Goal: Task Accomplishment & Management: Manage account settings

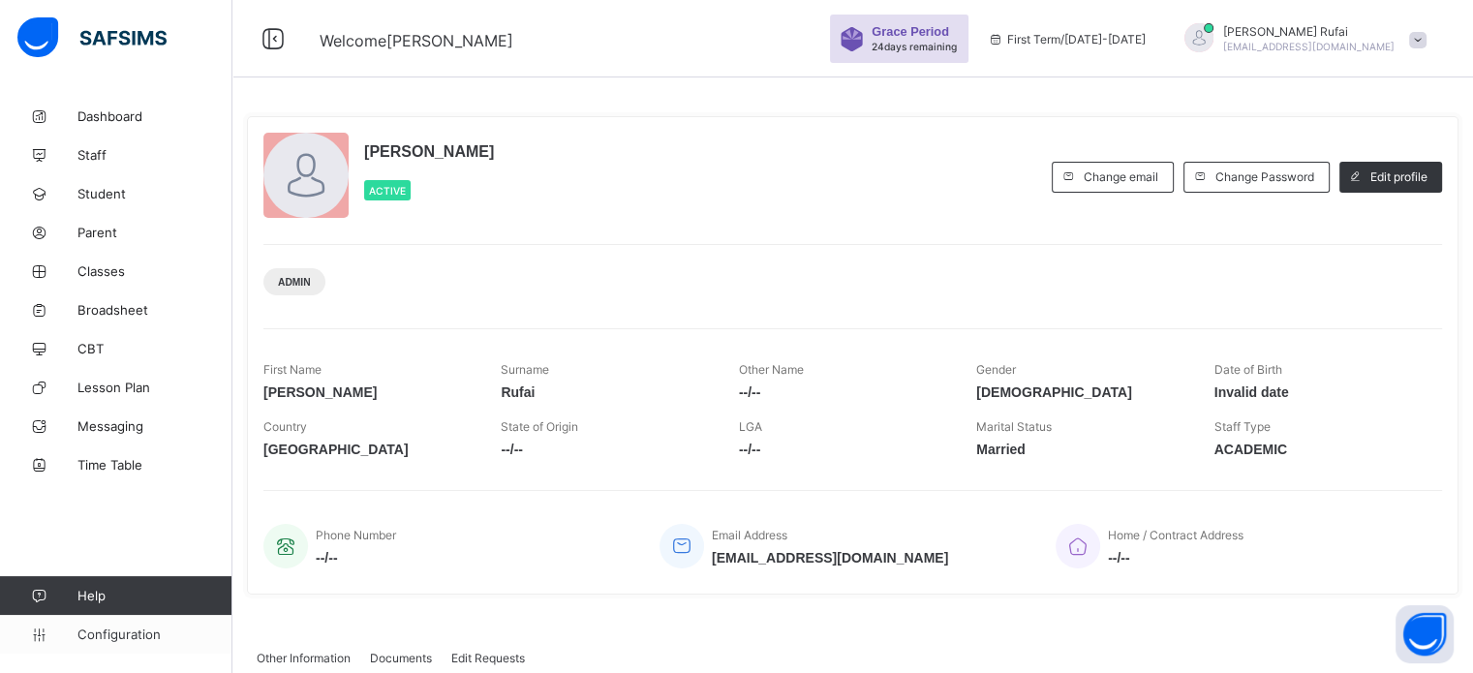
click at [116, 632] on span "Configuration" at bounding box center [154, 634] width 154 height 15
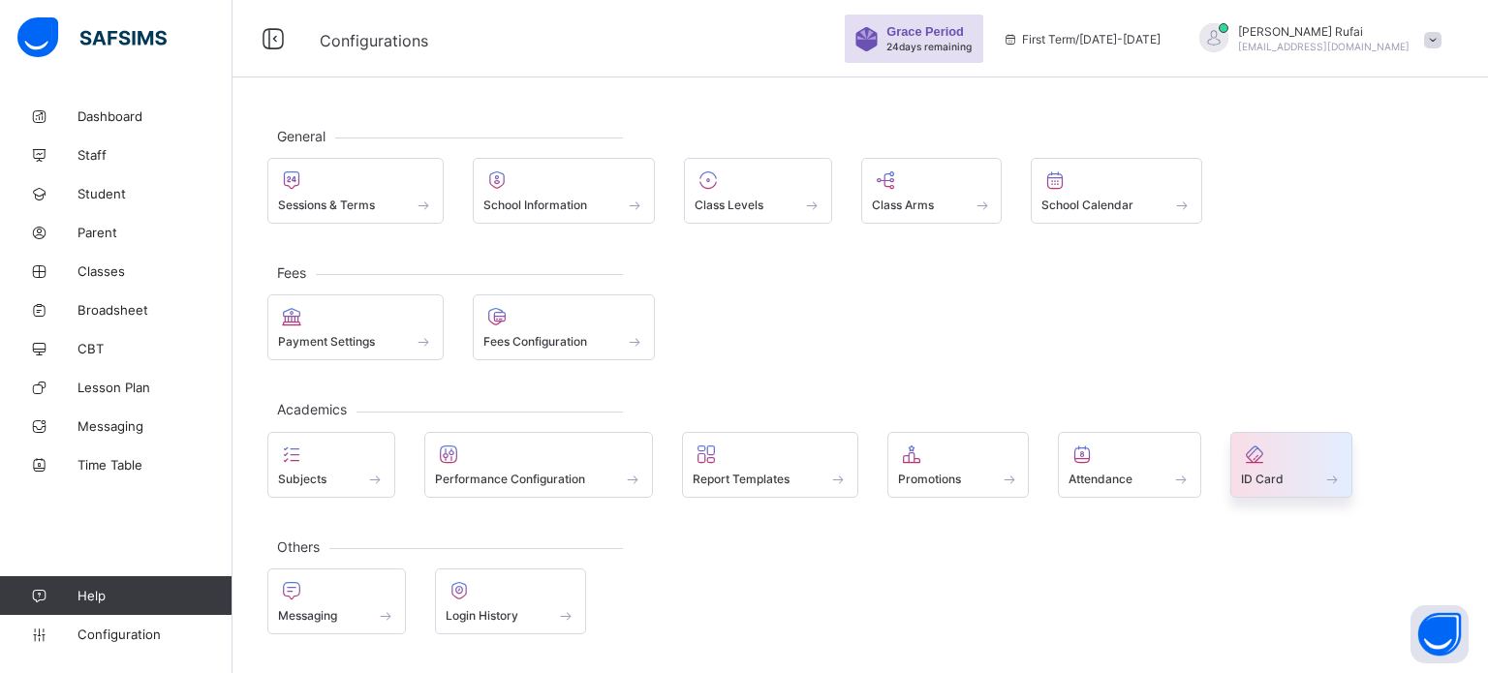
click at [1249, 456] on icon at bounding box center [1254, 454] width 27 height 23
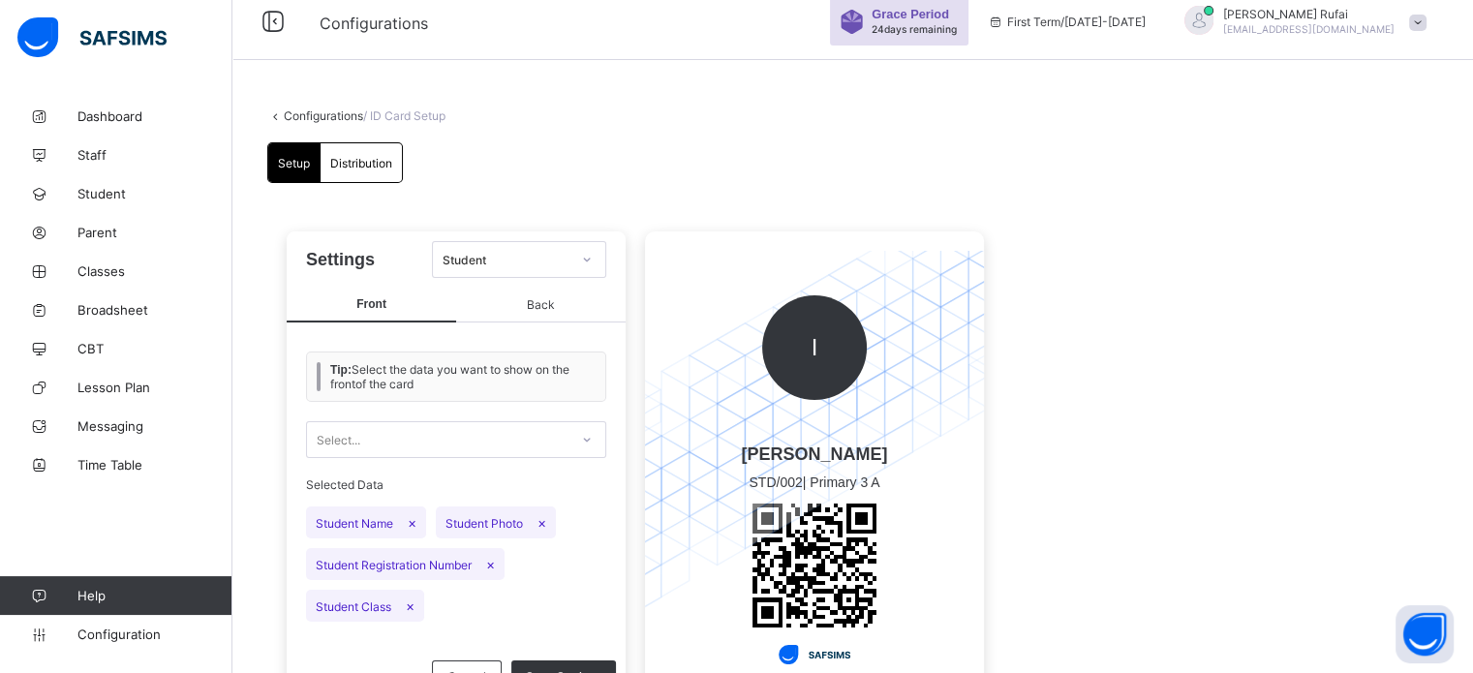
scroll to position [26, 0]
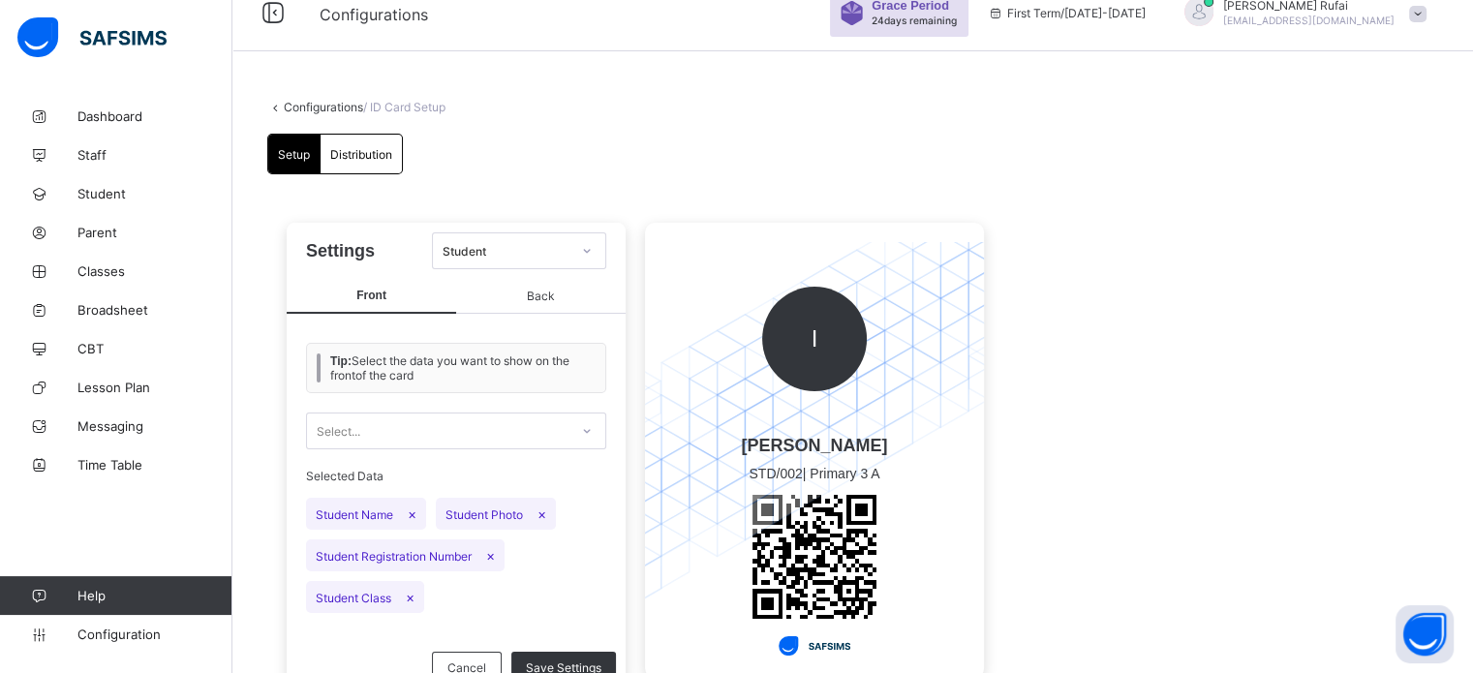
click at [353, 150] on span "Distribution" at bounding box center [361, 154] width 62 height 15
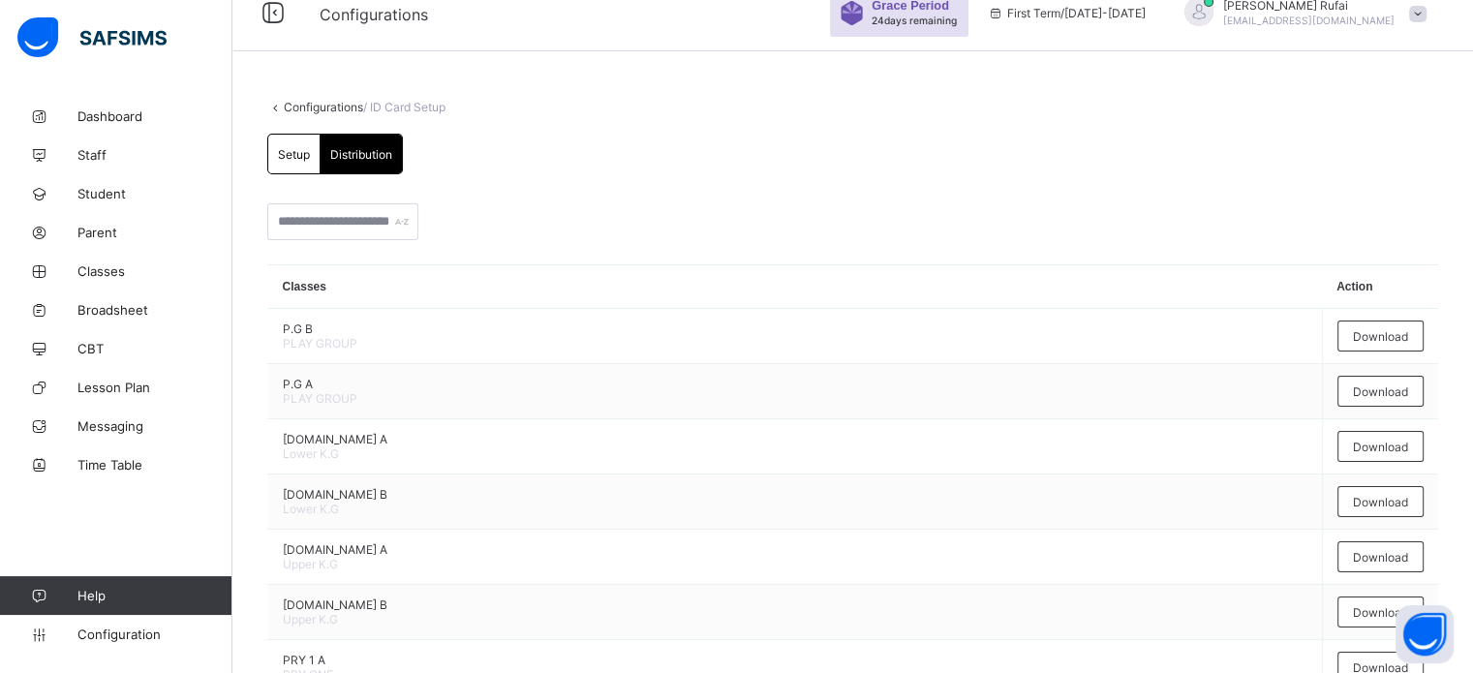
click at [291, 139] on div "Setup" at bounding box center [294, 154] width 52 height 39
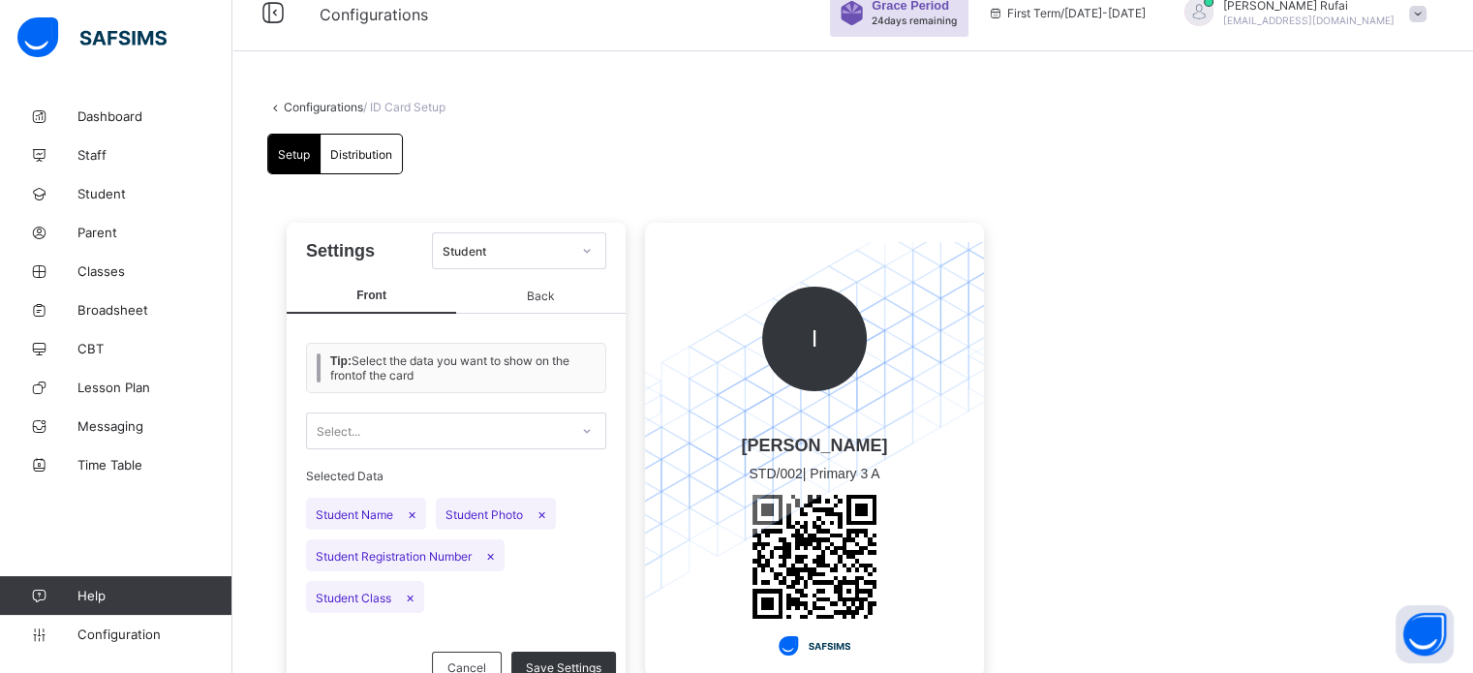
scroll to position [104, 0]
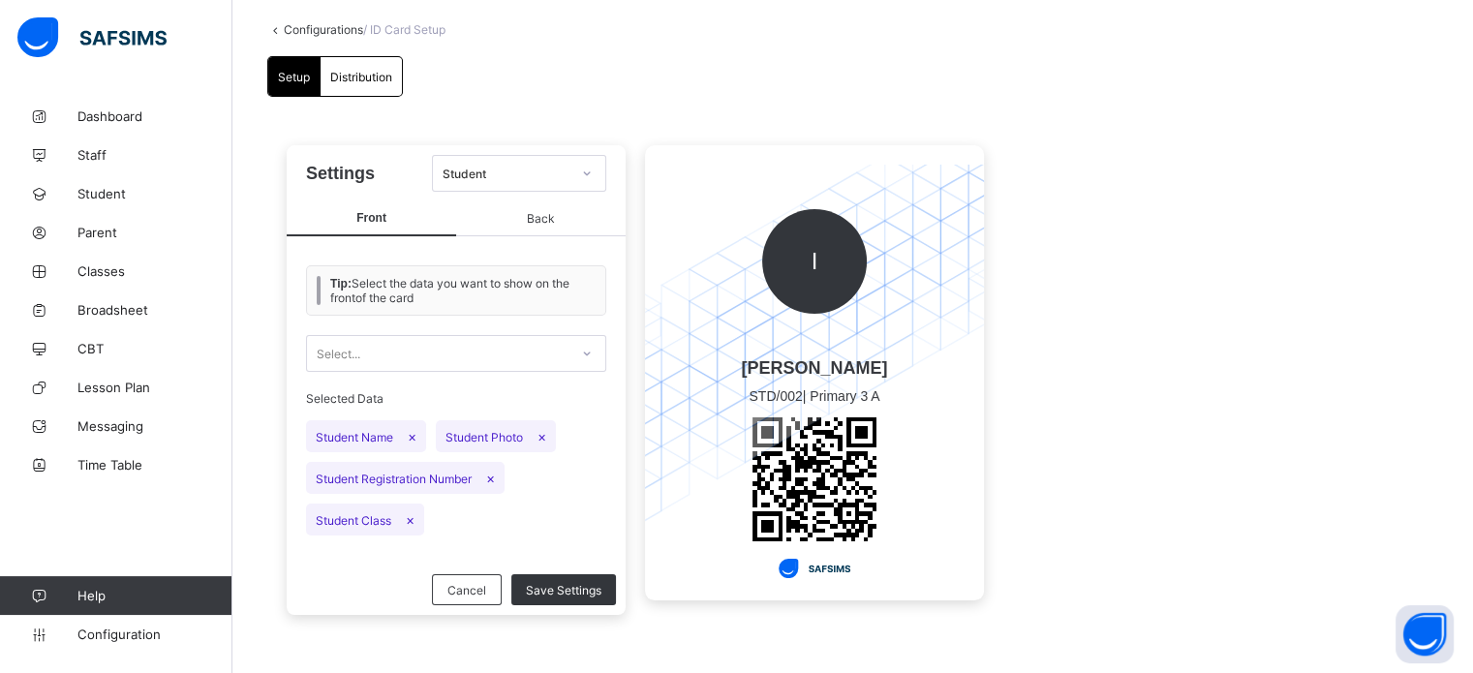
click at [538, 220] on span "Back" at bounding box center [541, 218] width 170 height 35
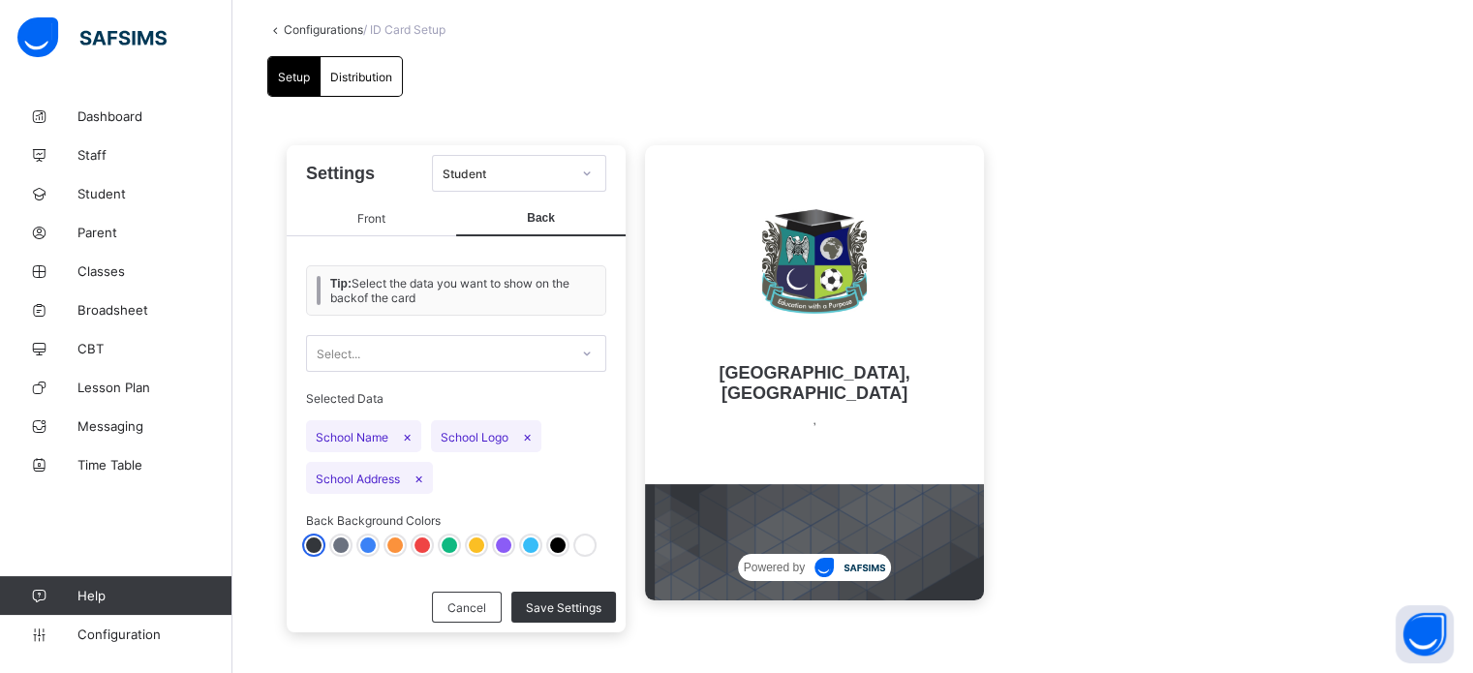
click at [547, 374] on div "Select..." at bounding box center [456, 353] width 300 height 56
click at [538, 353] on div "Select..." at bounding box center [438, 353] width 262 height 27
click at [468, 399] on div "School contact" at bounding box center [456, 396] width 298 height 30
click at [555, 479] on span "×" at bounding box center [553, 478] width 9 height 16
click at [531, 438] on span "×" at bounding box center [527, 436] width 9 height 16
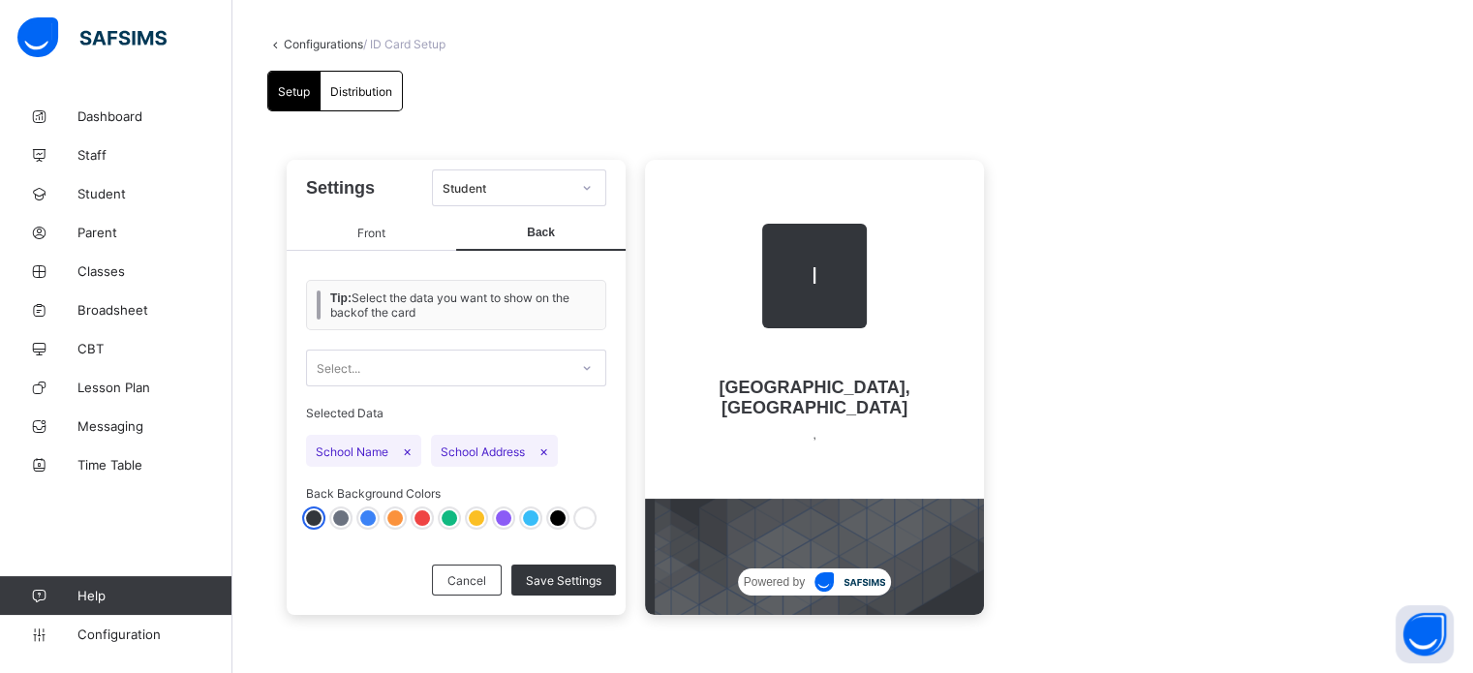
scroll to position [89, 0]
click at [430, 228] on span "Front" at bounding box center [372, 233] width 170 height 35
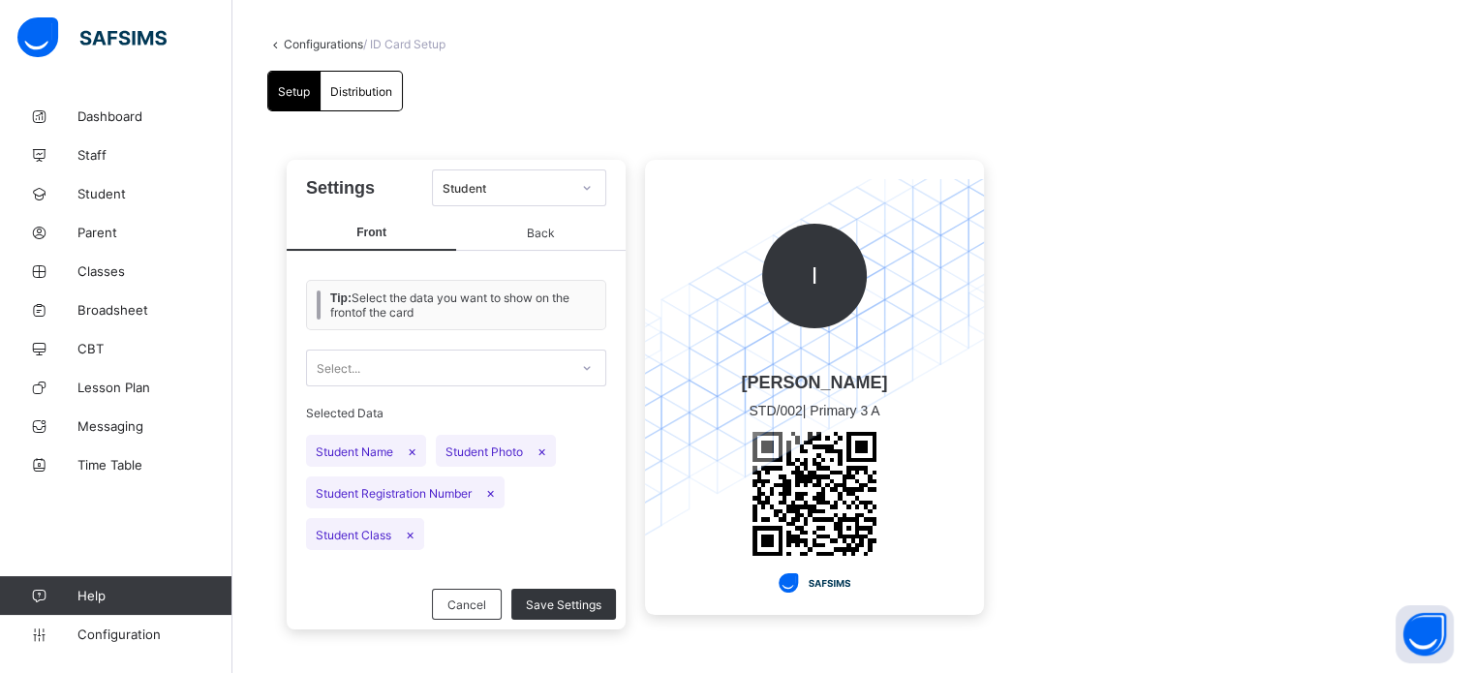
scroll to position [104, 0]
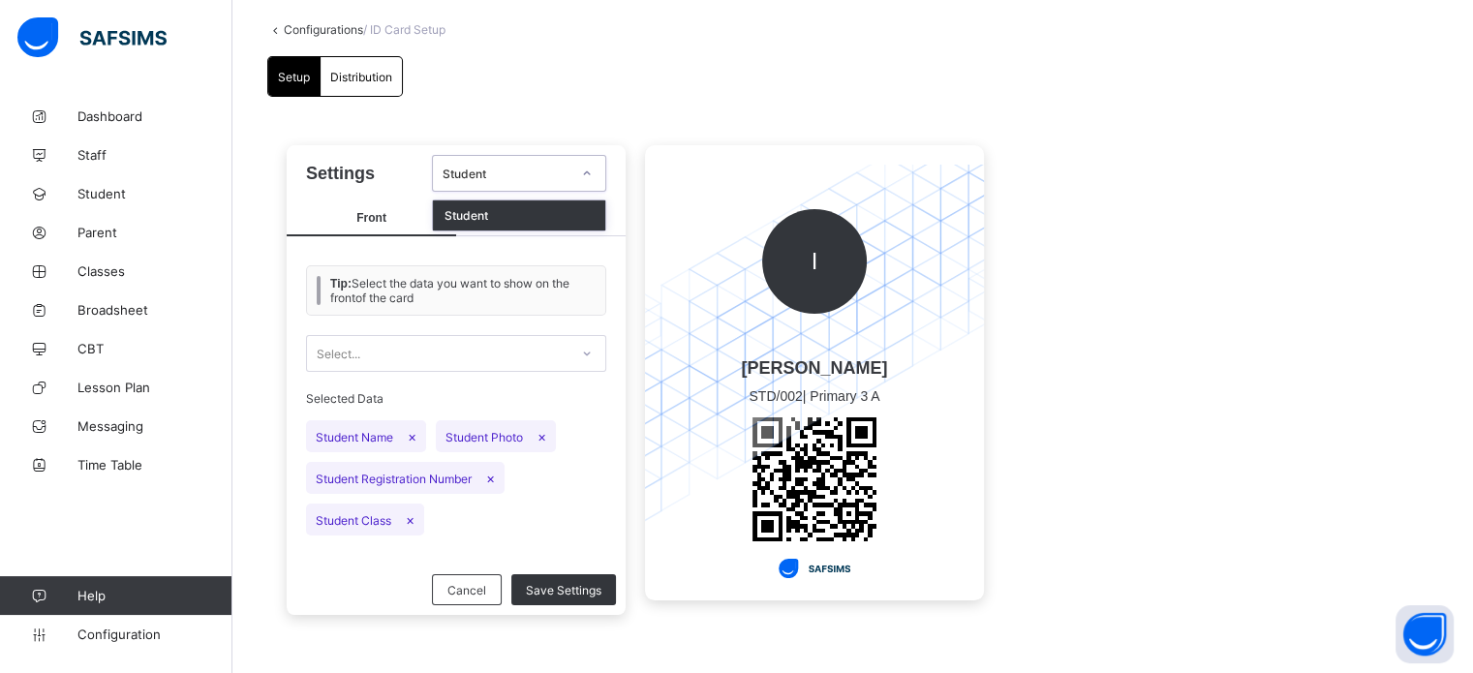
click at [550, 158] on div "Student" at bounding box center [519, 173] width 174 height 37
click at [527, 212] on div "Student" at bounding box center [519, 215] width 172 height 30
click at [364, 75] on span "Distribution" at bounding box center [361, 77] width 62 height 15
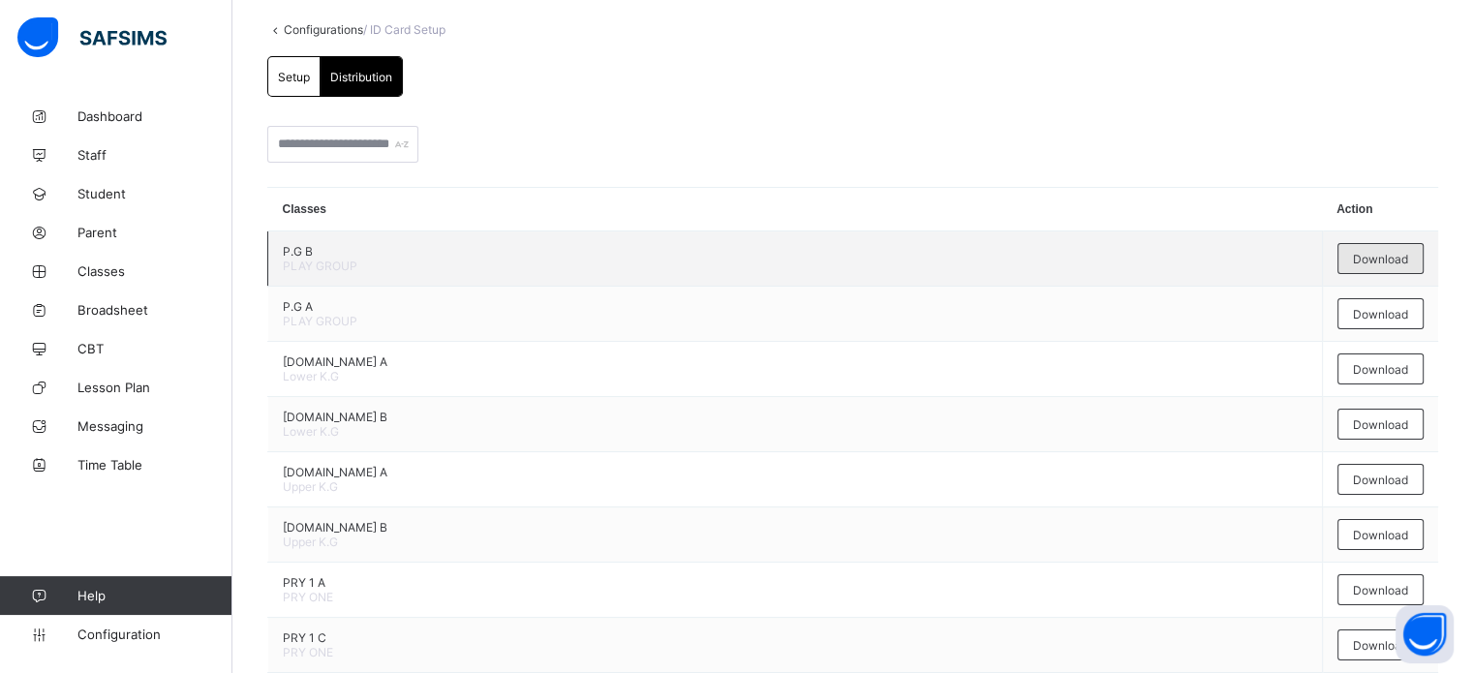
click at [1406, 259] on span "Download" at bounding box center [1380, 259] width 55 height 15
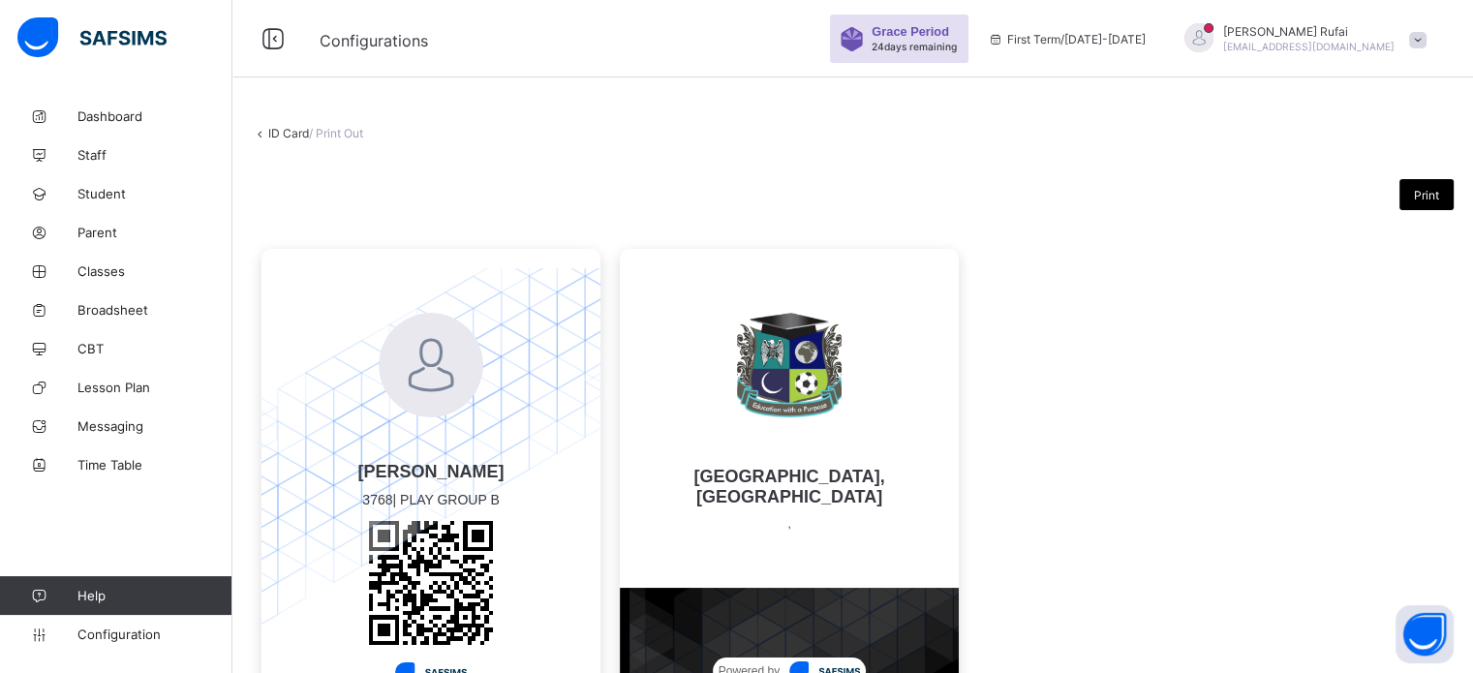
click at [295, 137] on link "ID Card" at bounding box center [288, 133] width 41 height 15
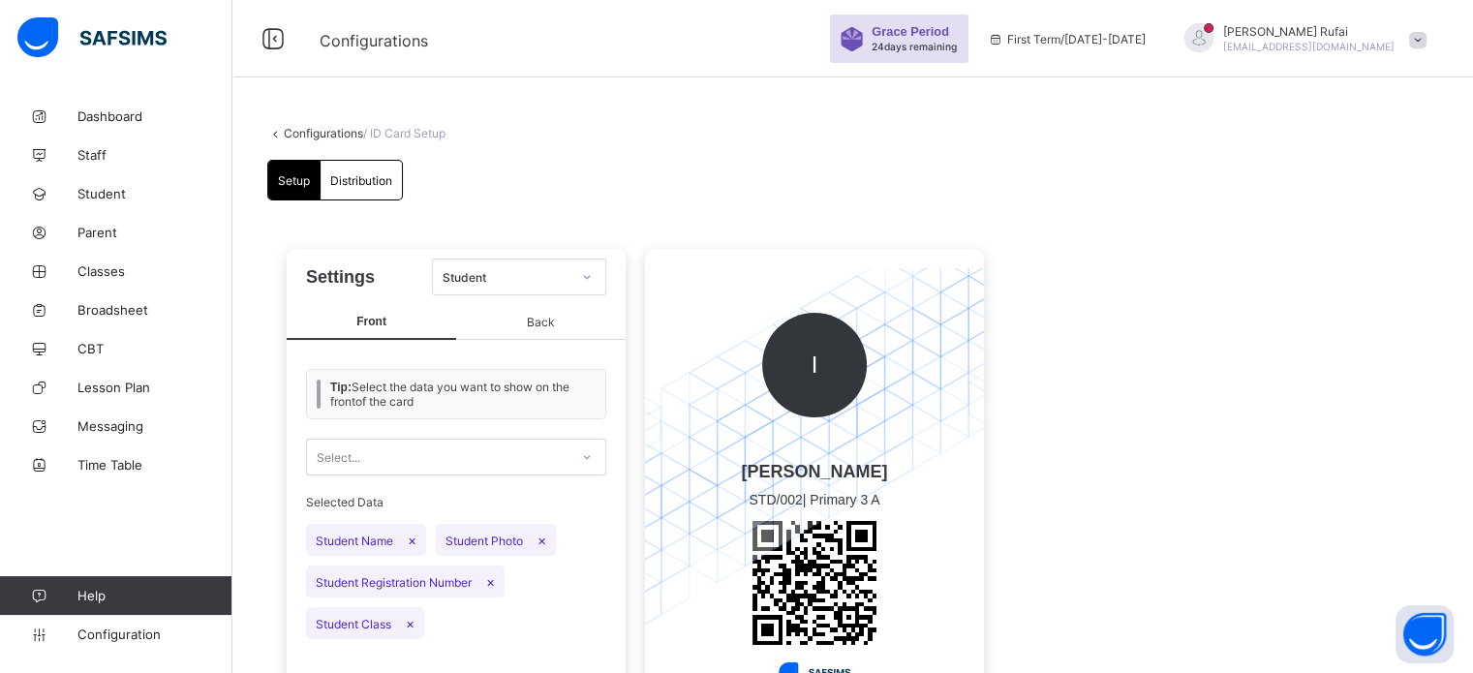
click at [538, 330] on span "Back" at bounding box center [541, 322] width 170 height 35
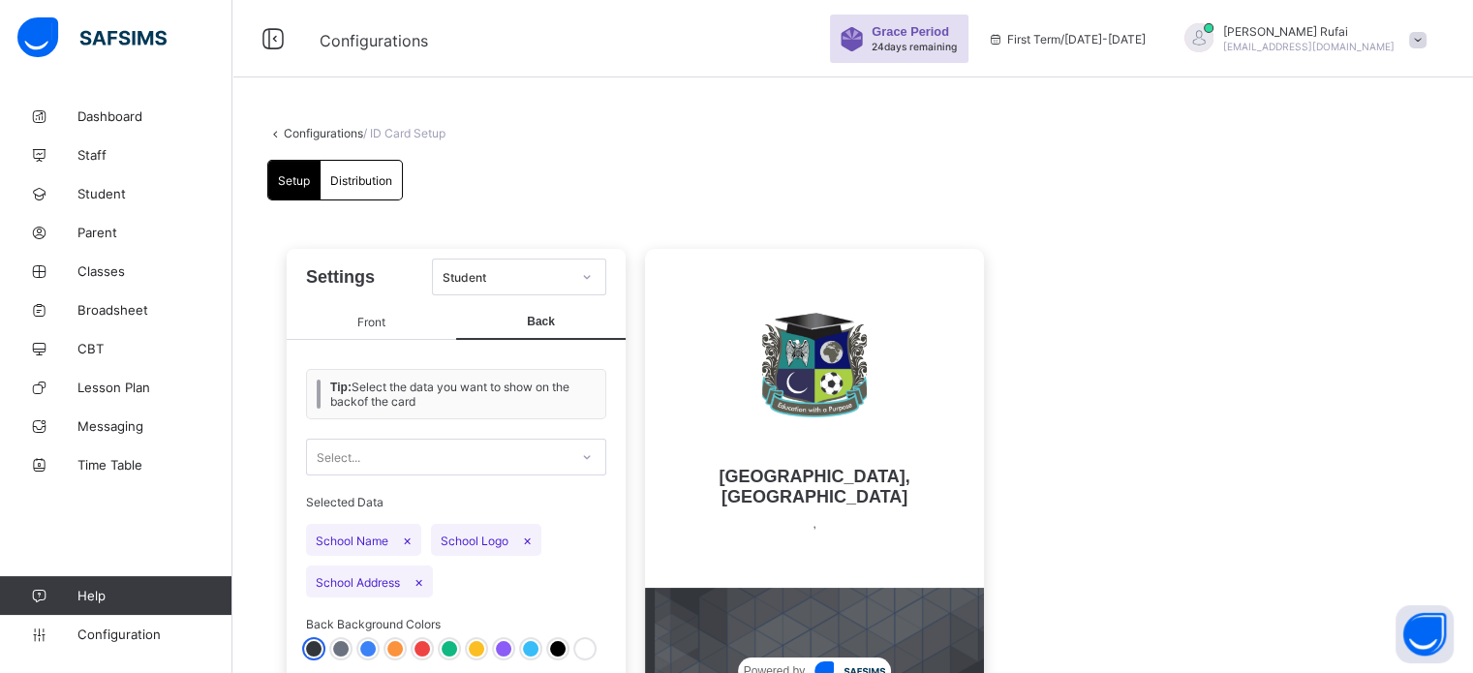
click at [376, 311] on span "Front" at bounding box center [372, 322] width 170 height 35
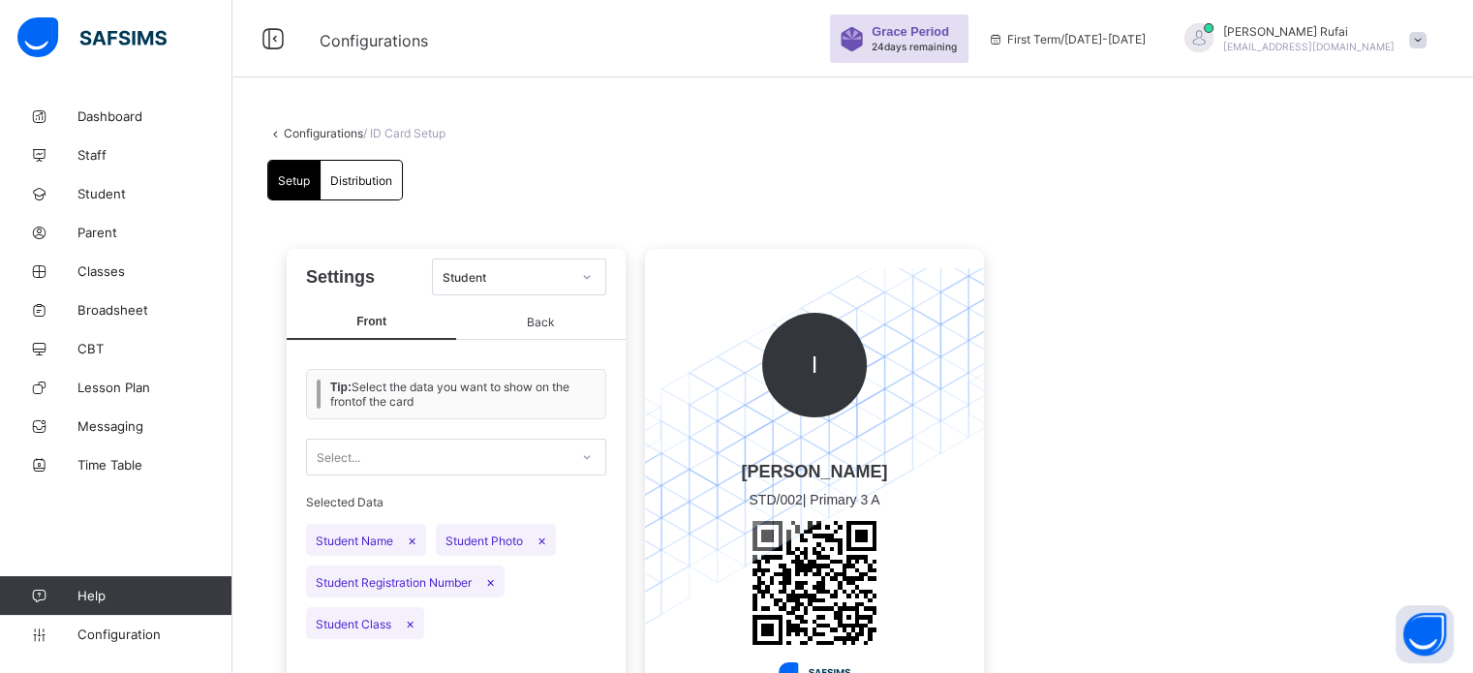
click at [413, 622] on span "×" at bounding box center [410, 623] width 9 height 16
click at [558, 653] on span "Save Settings" at bounding box center [564, 652] width 76 height 15
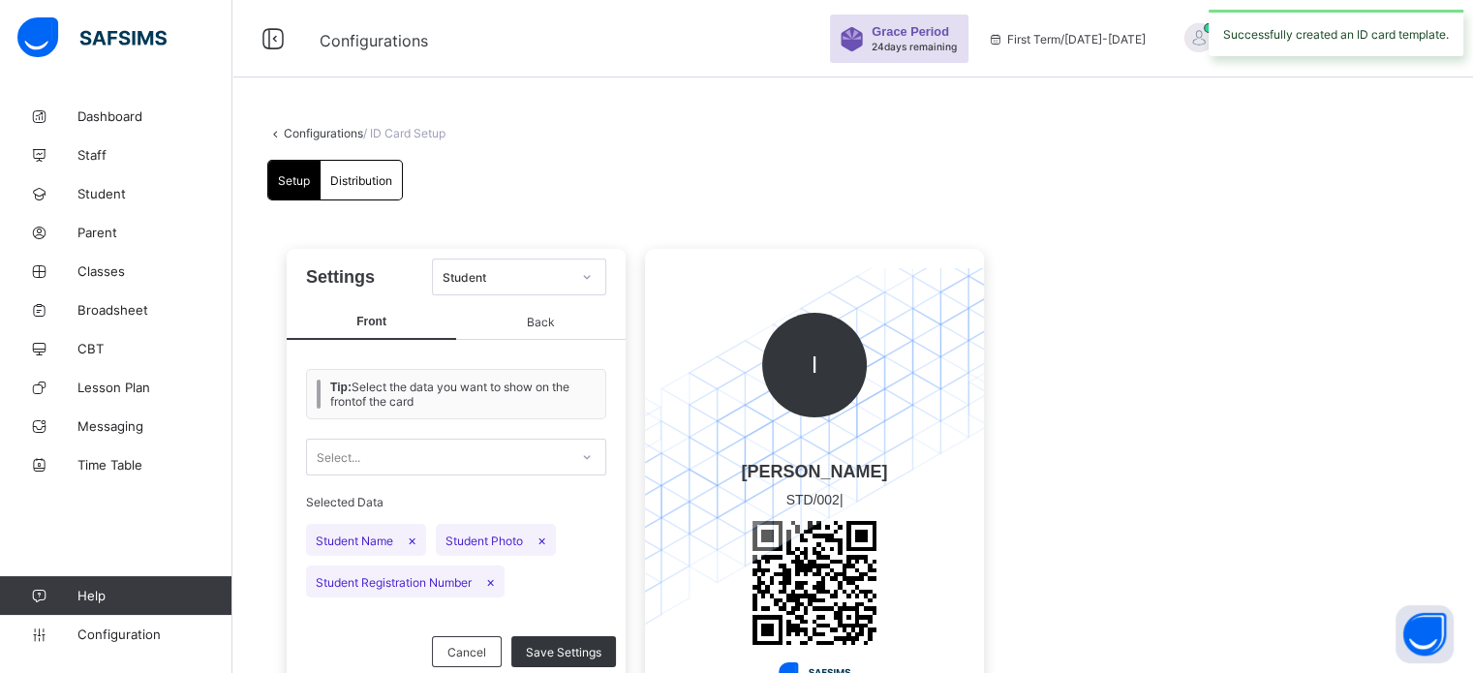
click at [361, 180] on span "Distribution" at bounding box center [361, 180] width 62 height 15
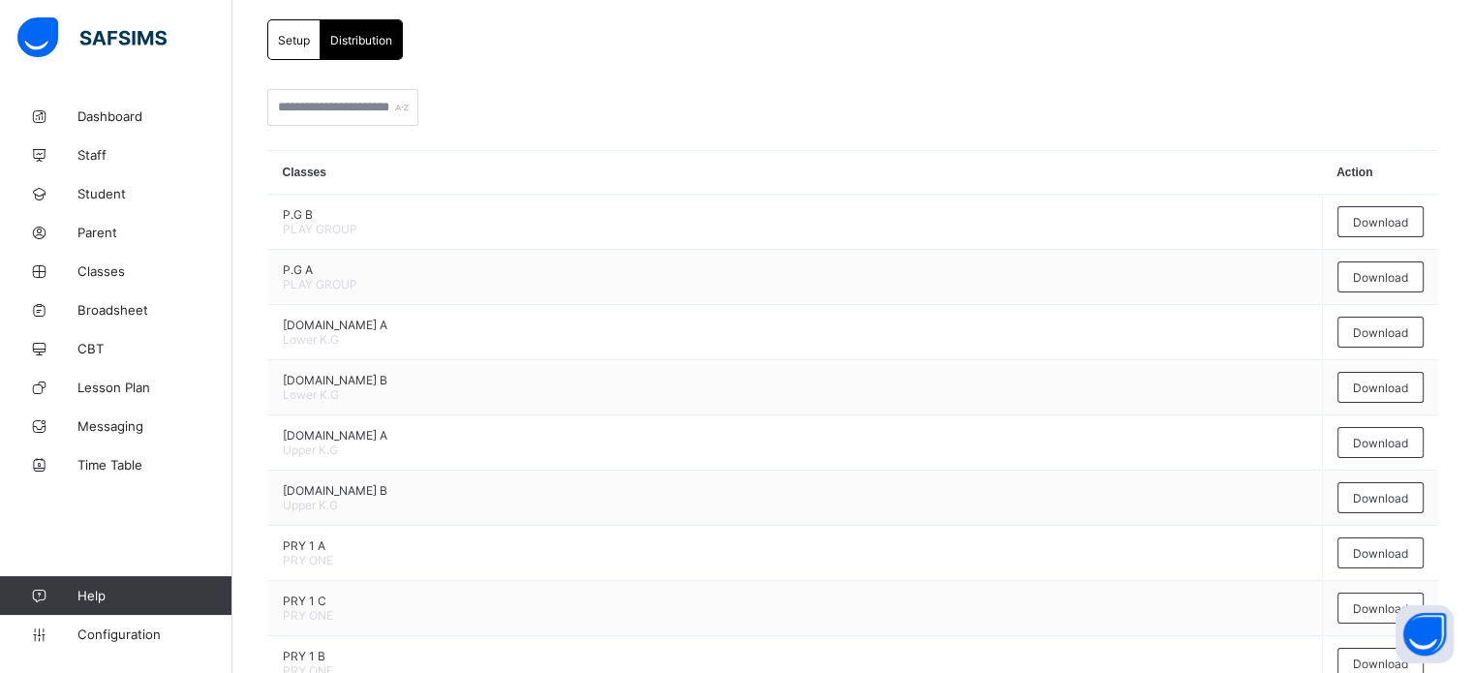
scroll to position [143, 0]
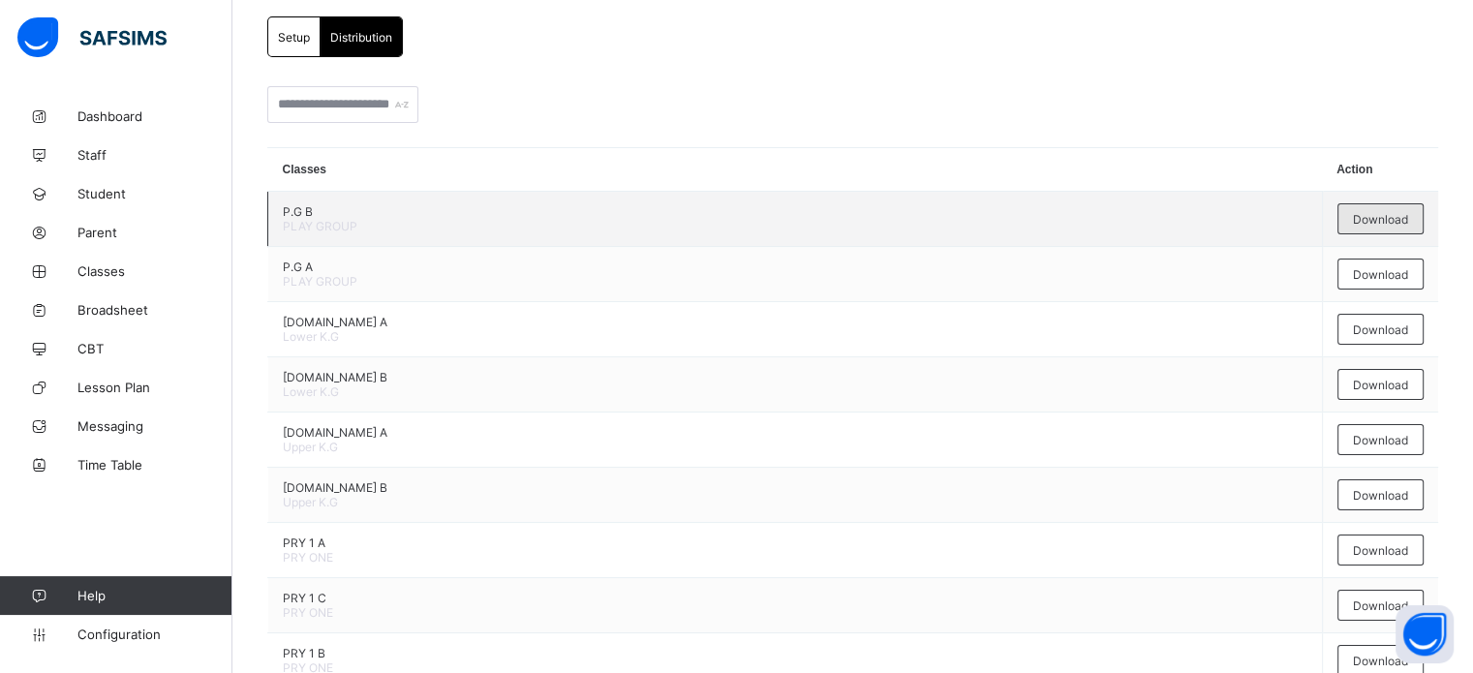
click at [1395, 226] on div "Download" at bounding box center [1381, 218] width 86 height 31
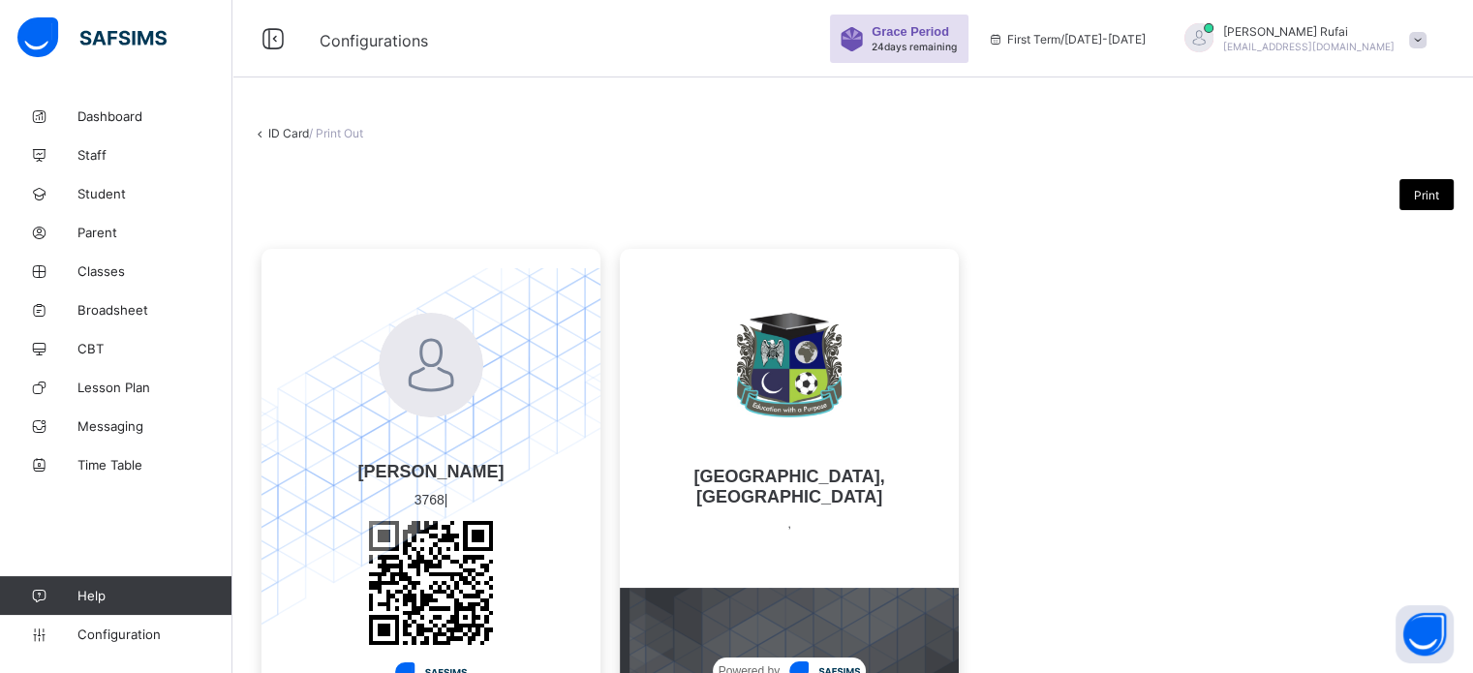
click at [288, 133] on link "ID Card" at bounding box center [288, 133] width 41 height 15
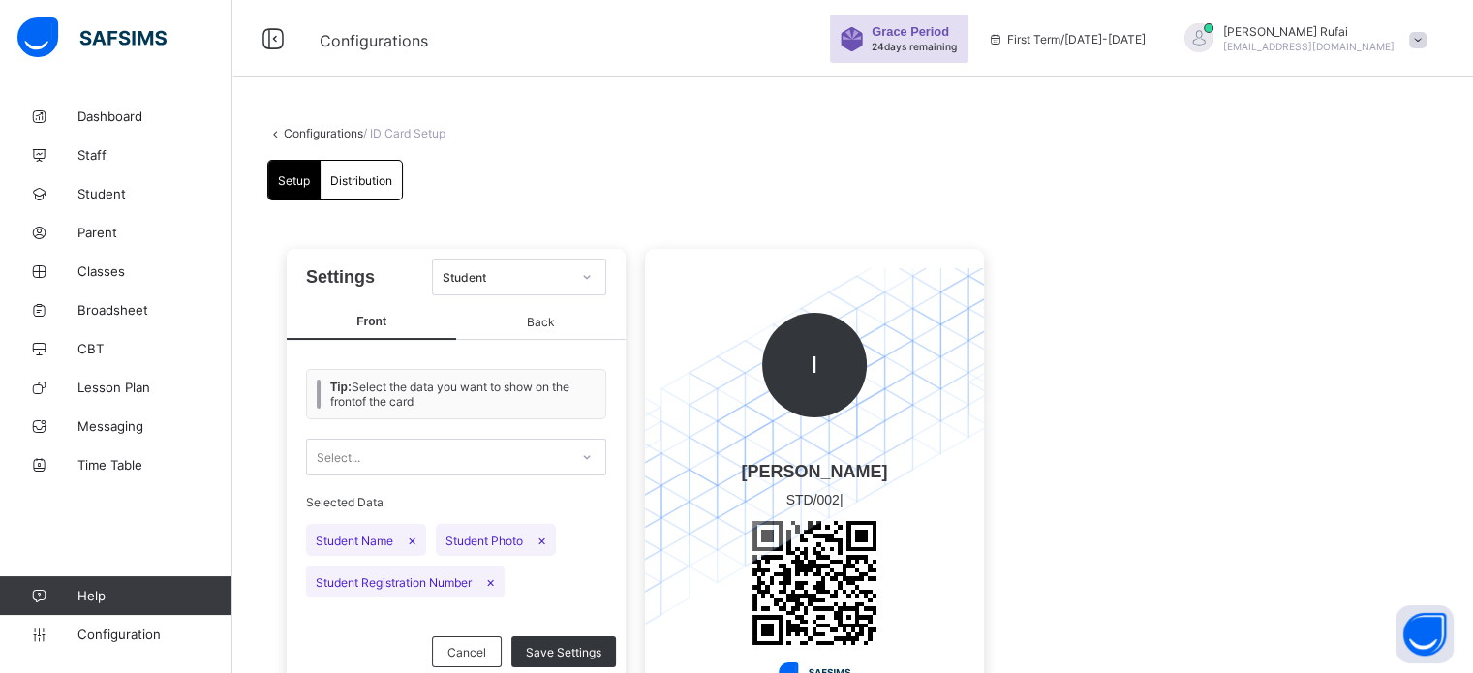
click at [358, 199] on div "Distribution" at bounding box center [361, 180] width 81 height 39
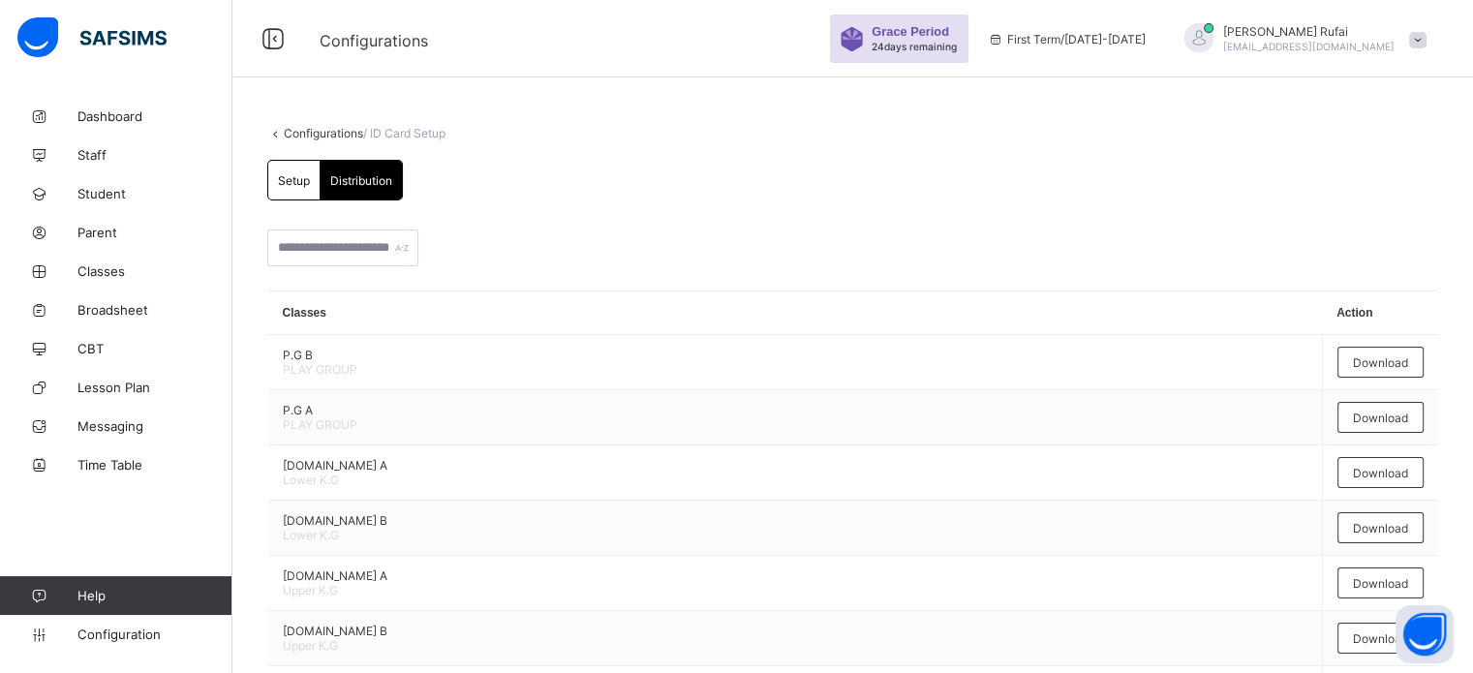
click at [298, 180] on span "Setup" at bounding box center [294, 180] width 32 height 15
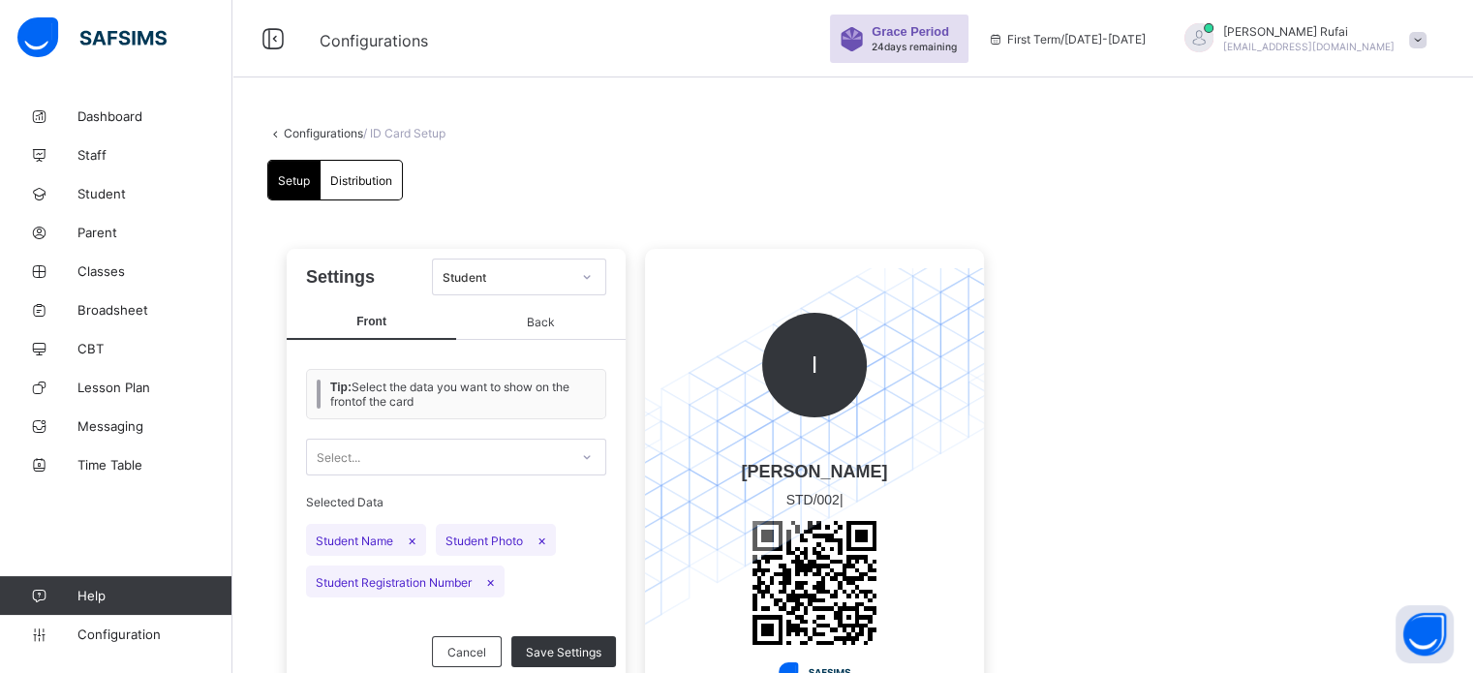
click at [392, 180] on span "Distribution" at bounding box center [361, 180] width 62 height 15
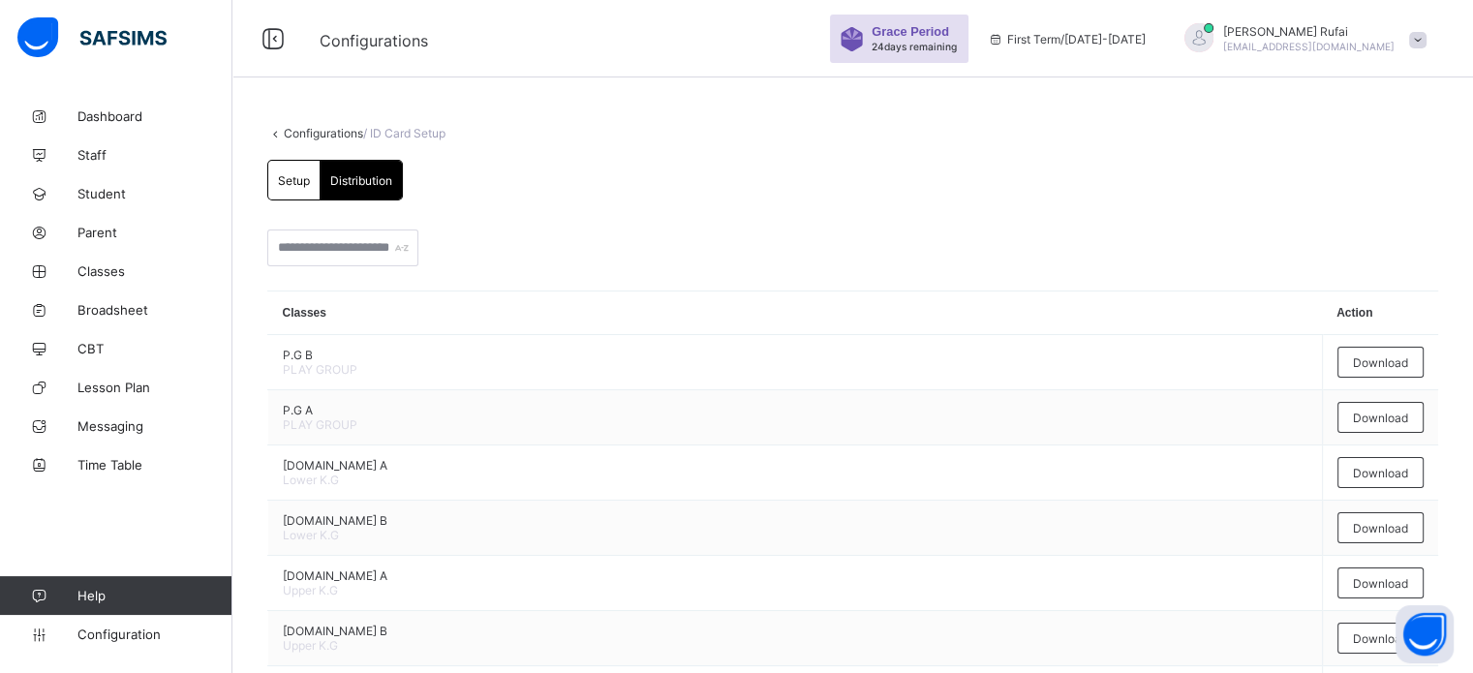
click at [305, 168] on div "Setup" at bounding box center [294, 180] width 52 height 39
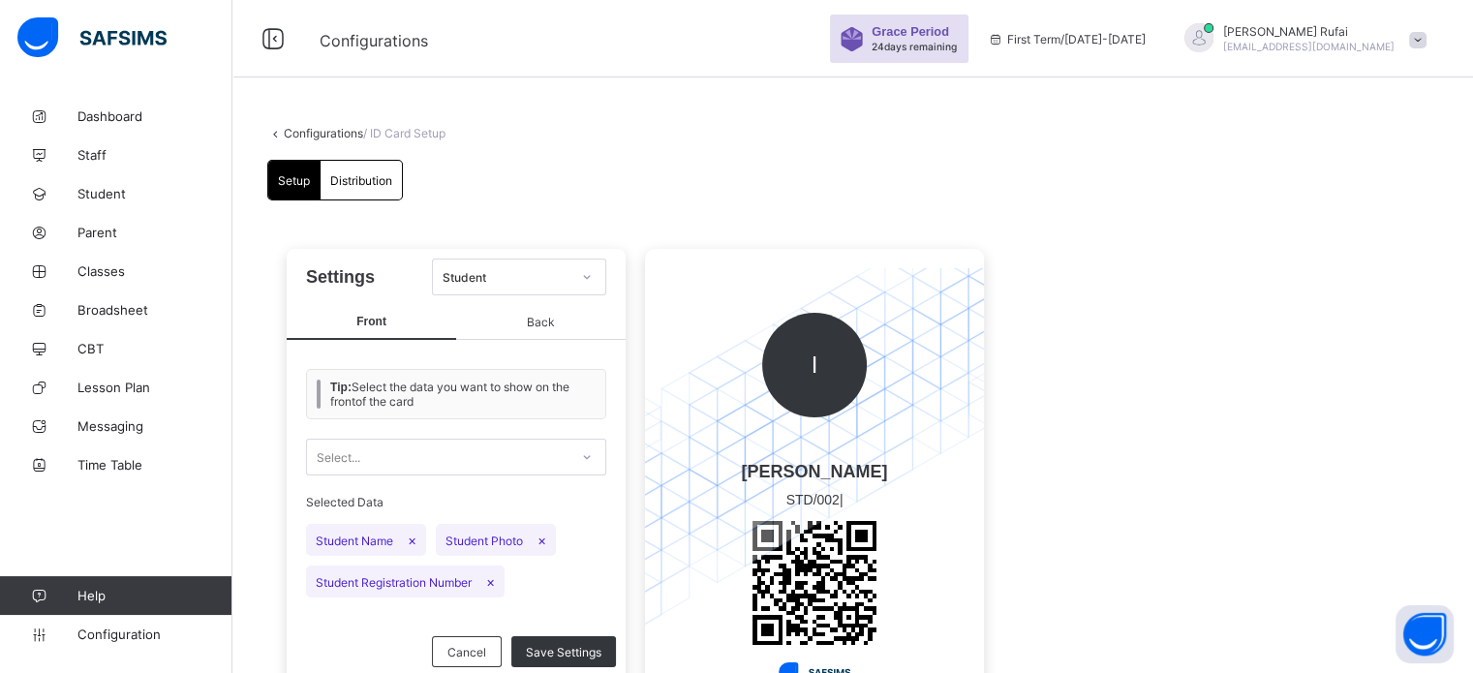
click at [359, 179] on span "Distribution" at bounding box center [361, 180] width 62 height 15
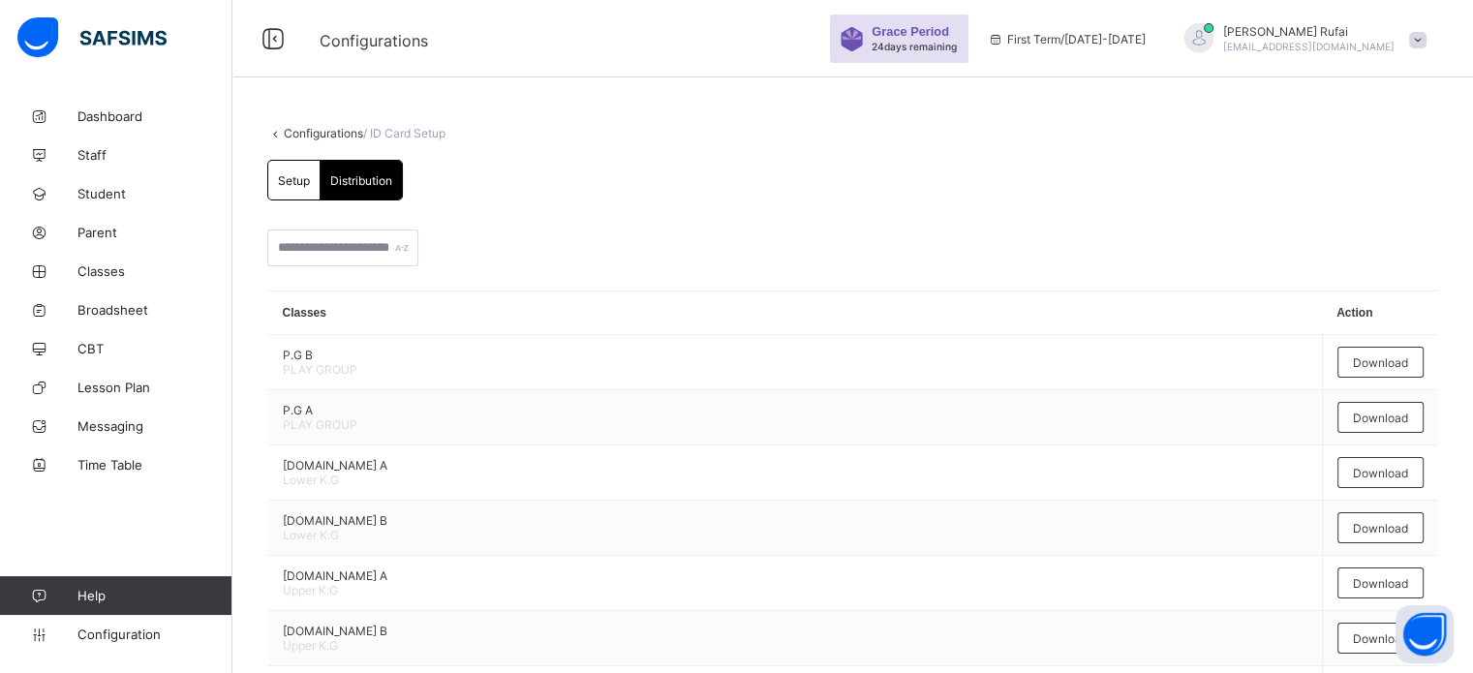
click at [303, 180] on span "Setup" at bounding box center [294, 180] width 32 height 15
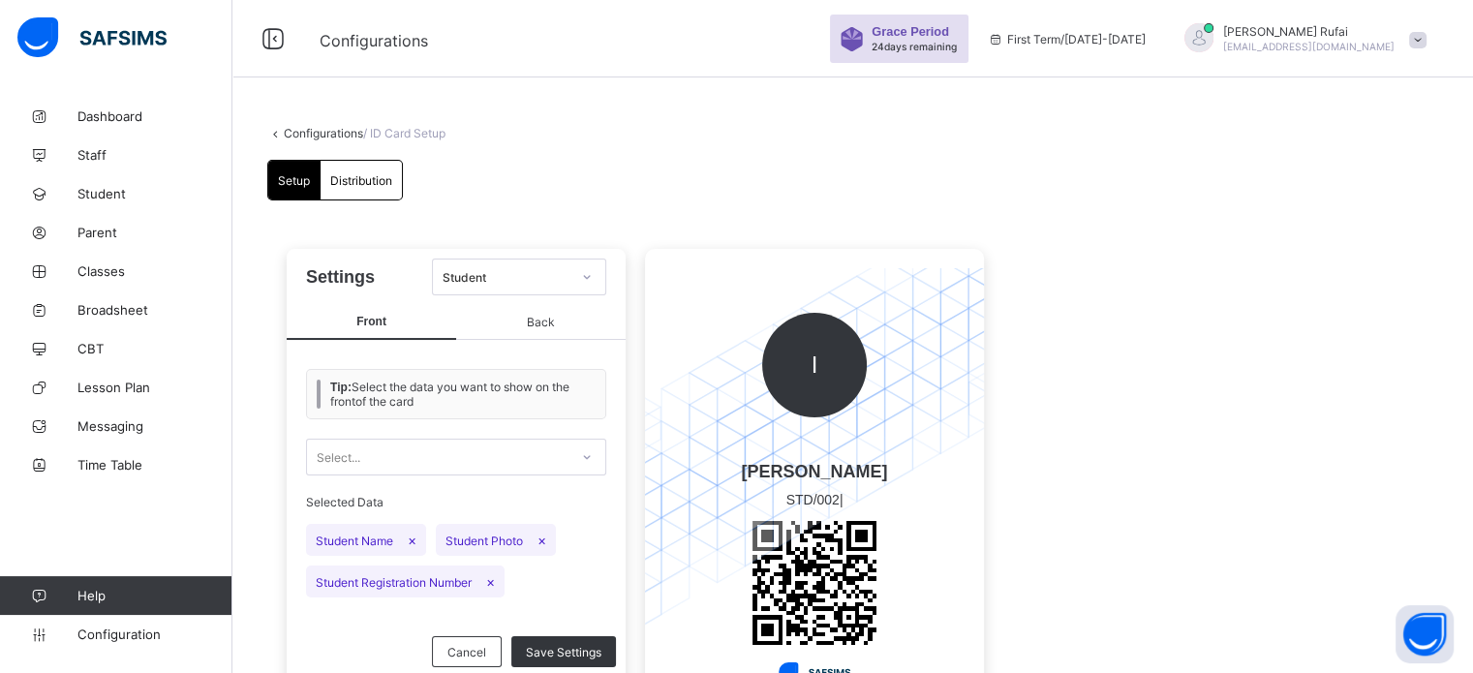
click at [303, 180] on span "Setup" at bounding box center [294, 180] width 32 height 15
click at [328, 131] on link "Configurations" at bounding box center [323, 133] width 79 height 15
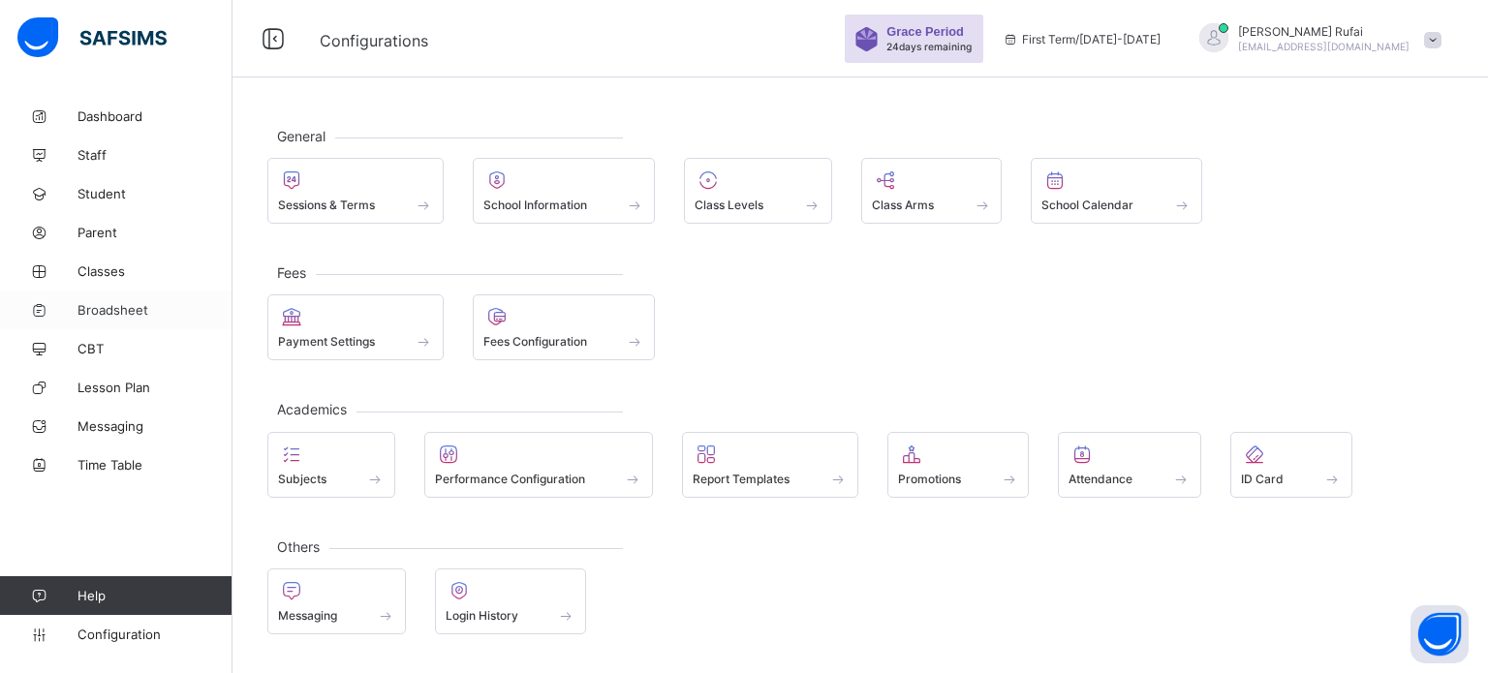
click at [110, 304] on span "Broadsheet" at bounding box center [154, 309] width 155 height 15
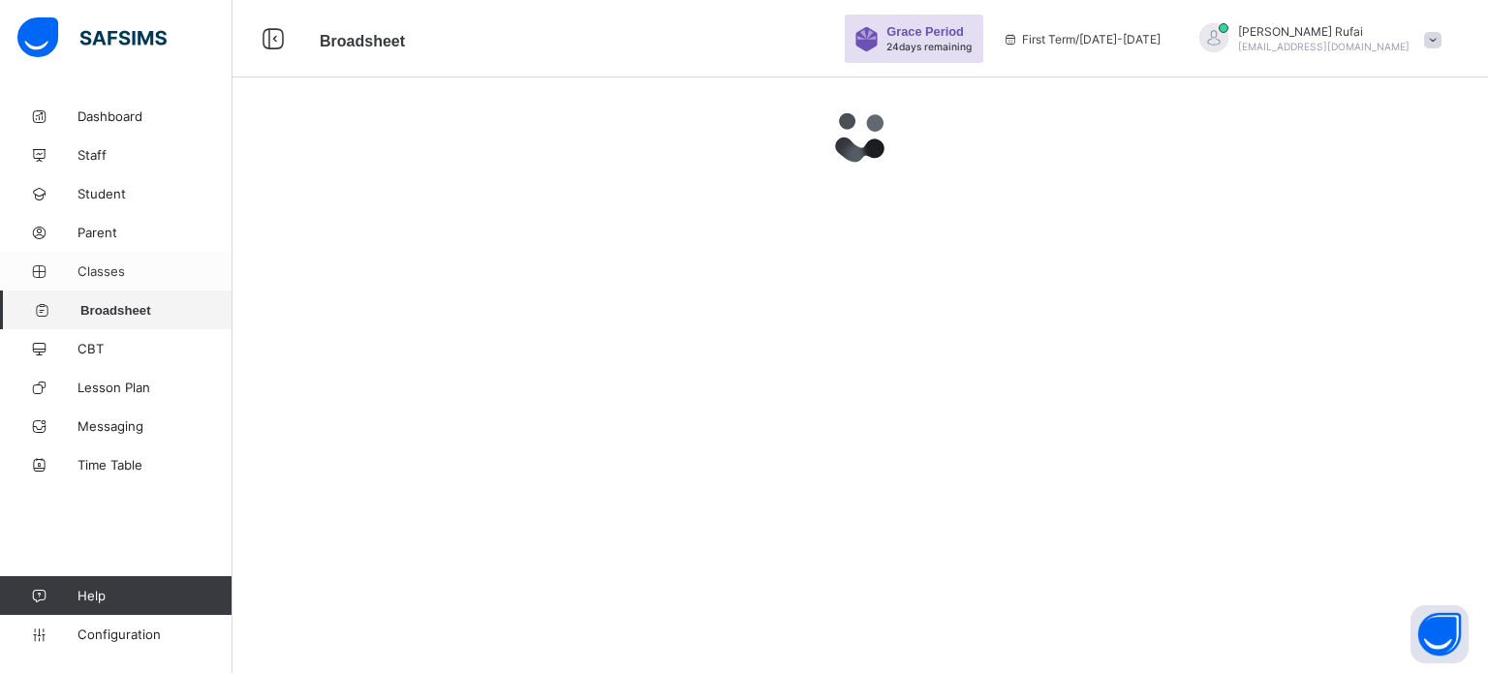
click at [109, 269] on span "Classes" at bounding box center [154, 270] width 155 height 15
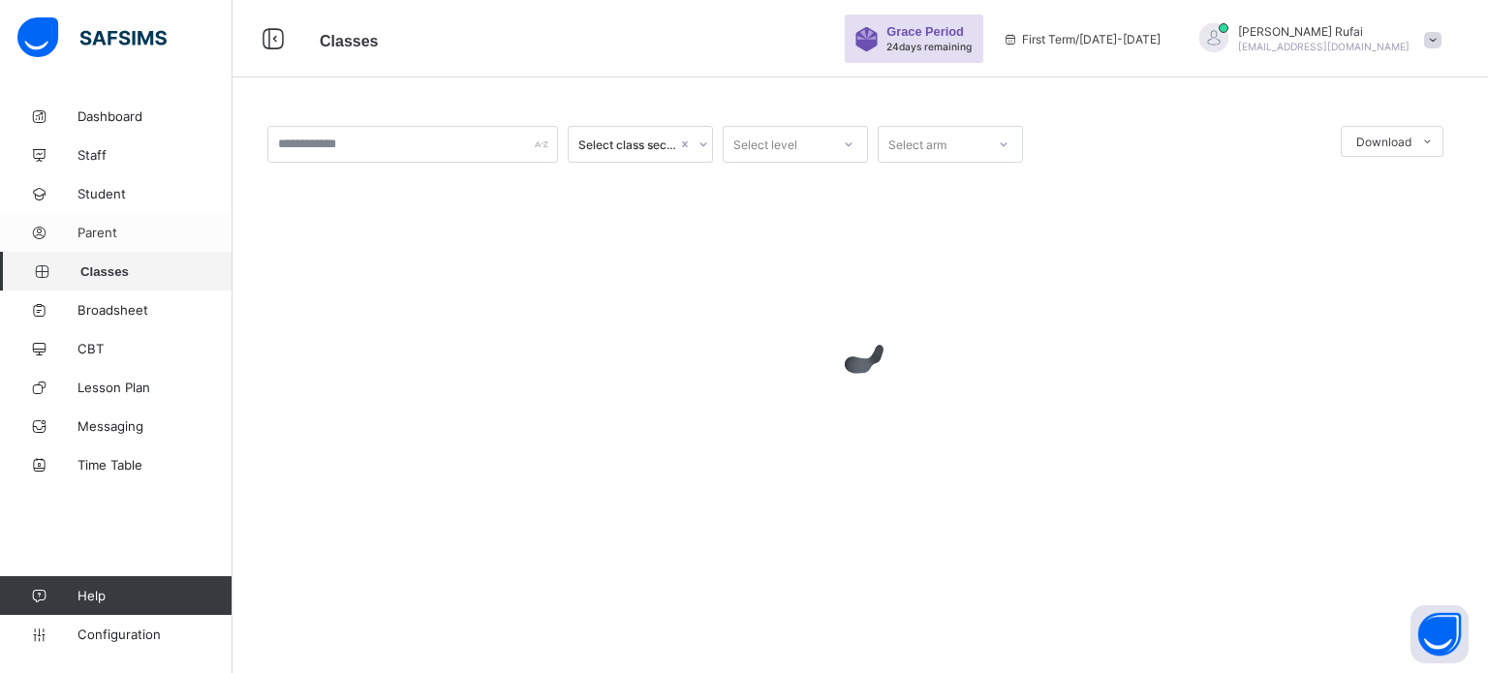
click at [100, 235] on span "Parent" at bounding box center [154, 232] width 155 height 15
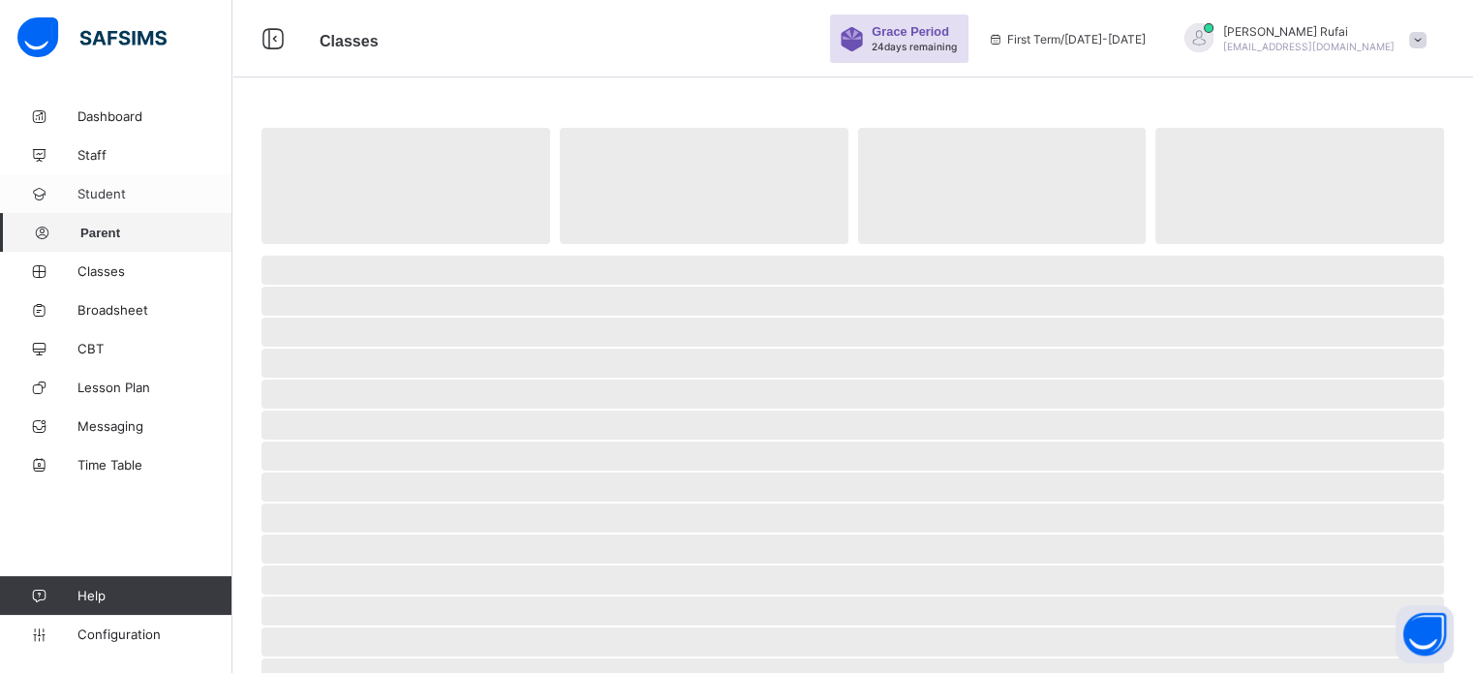
click at [136, 189] on span "Student" at bounding box center [154, 193] width 155 height 15
click at [112, 324] on link "Broadsheet" at bounding box center [116, 310] width 232 height 39
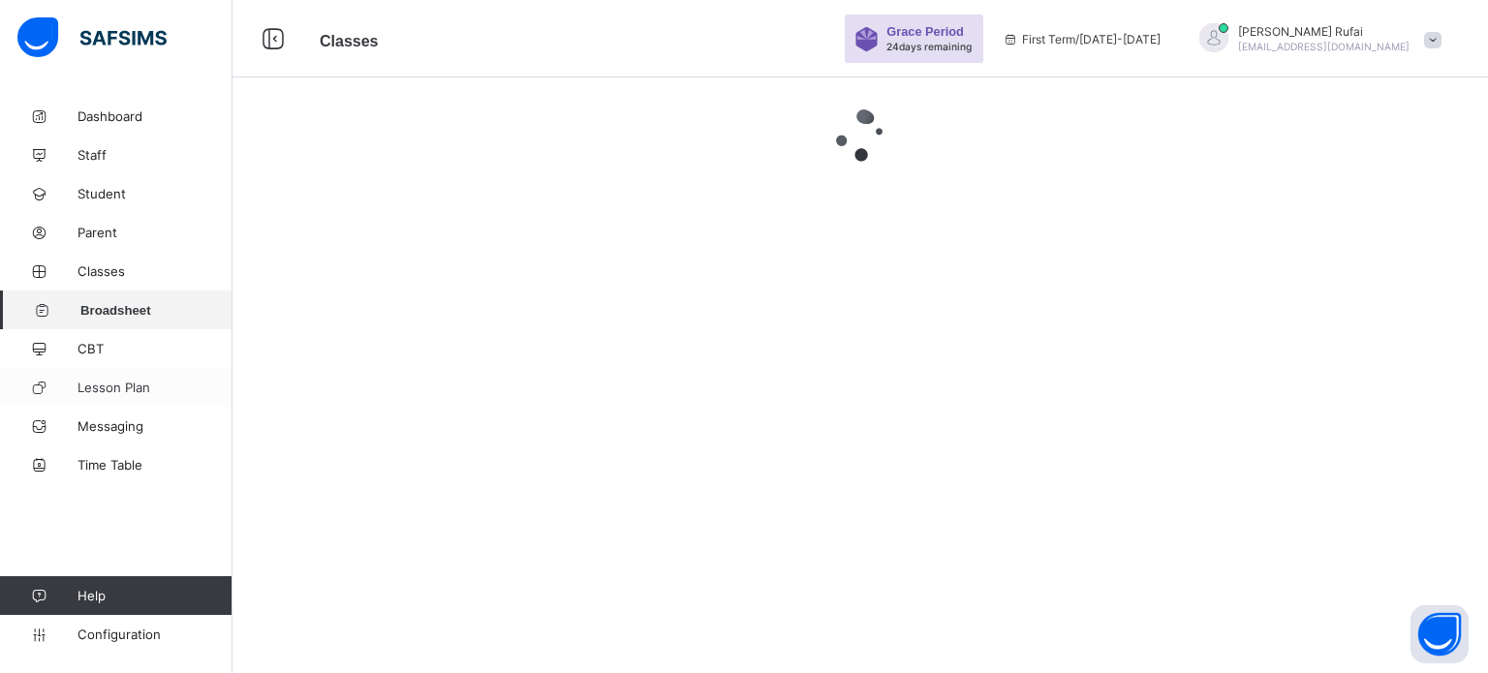
click at [110, 386] on span "Lesson Plan" at bounding box center [154, 387] width 155 height 15
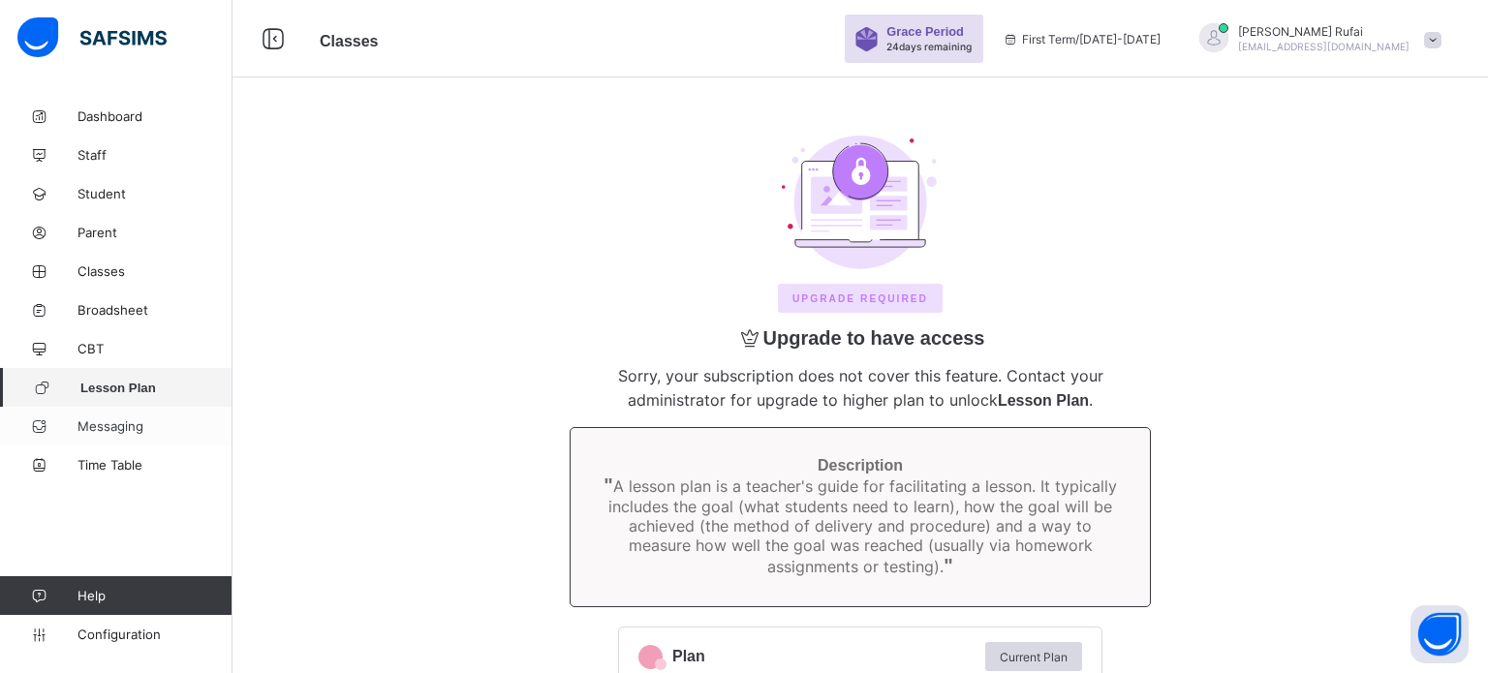
click at [106, 418] on span "Messaging" at bounding box center [154, 425] width 155 height 15
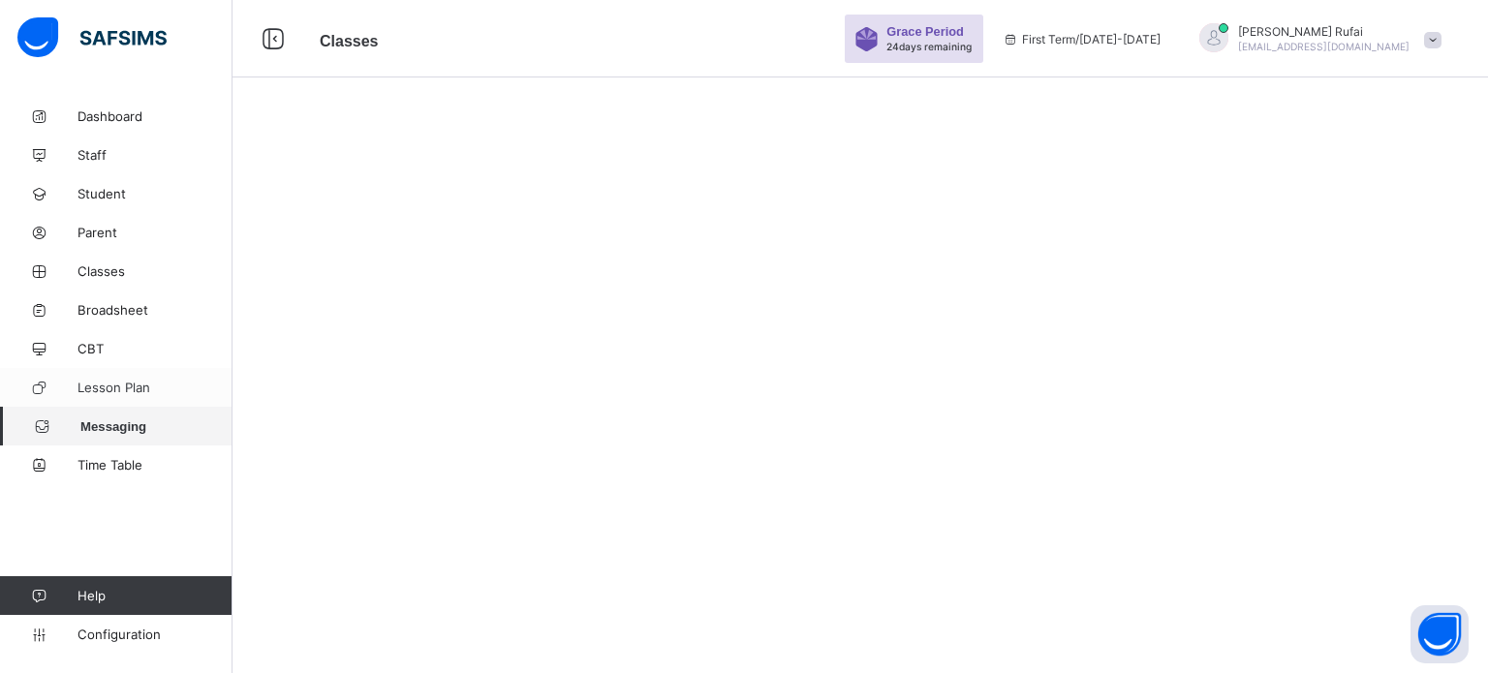
click at [100, 374] on link "Lesson Plan" at bounding box center [116, 387] width 232 height 39
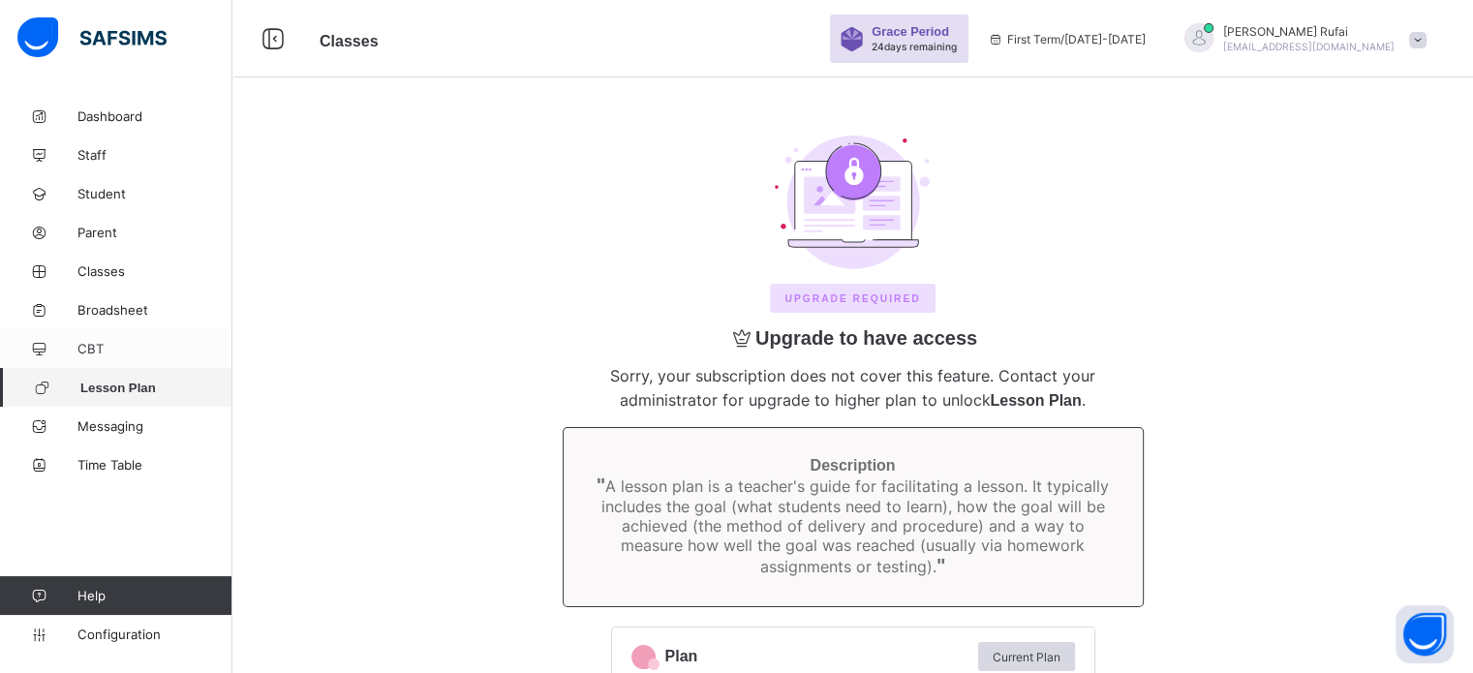
click at [95, 344] on span "CBT" at bounding box center [154, 348] width 155 height 15
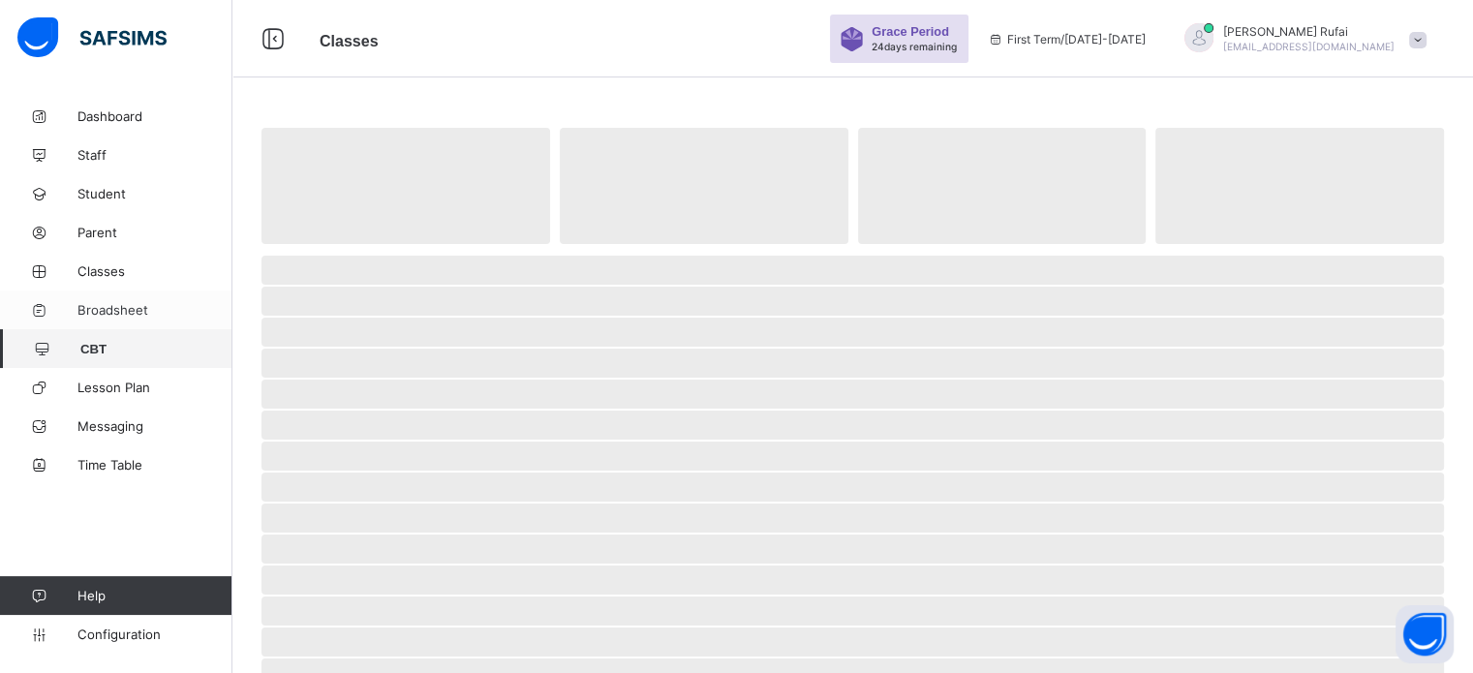
click at [108, 313] on span "Broadsheet" at bounding box center [154, 309] width 155 height 15
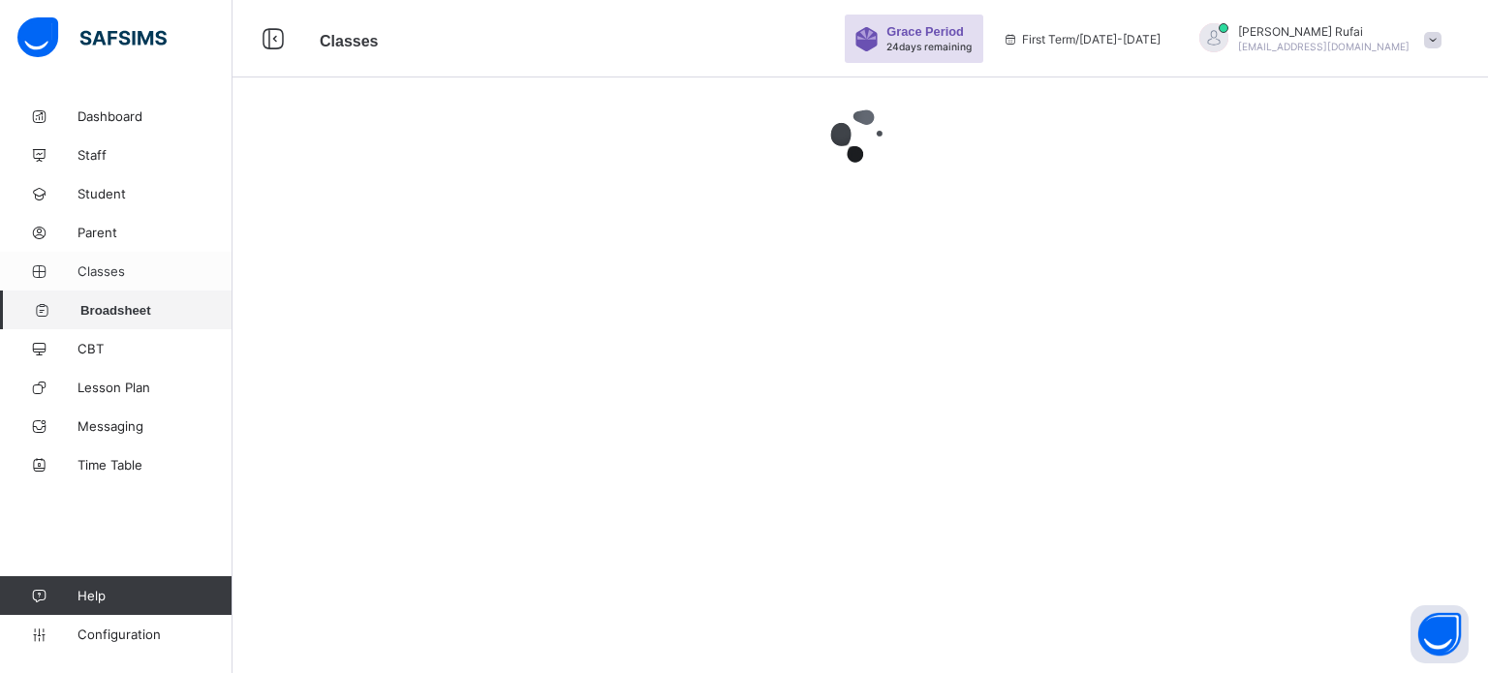
click at [116, 267] on span "Classes" at bounding box center [154, 270] width 155 height 15
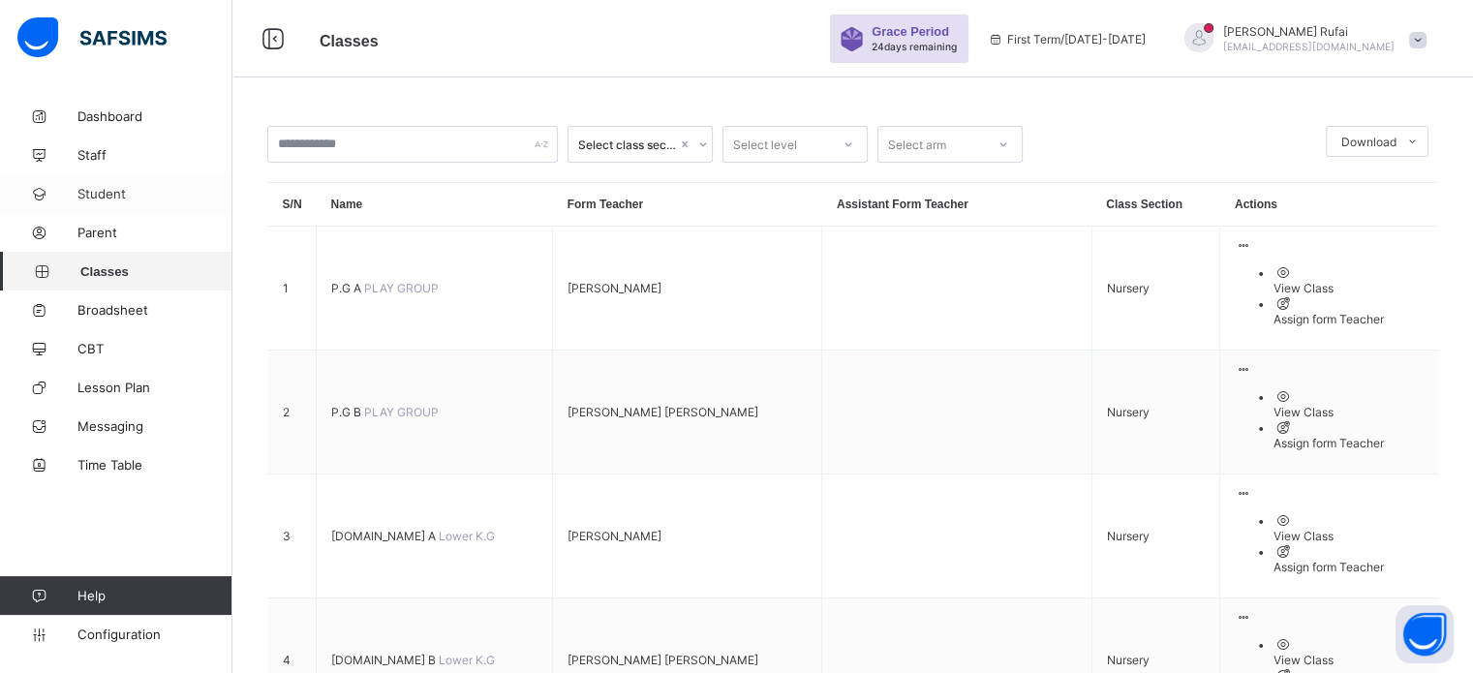
click at [87, 208] on link "Student" at bounding box center [116, 193] width 232 height 39
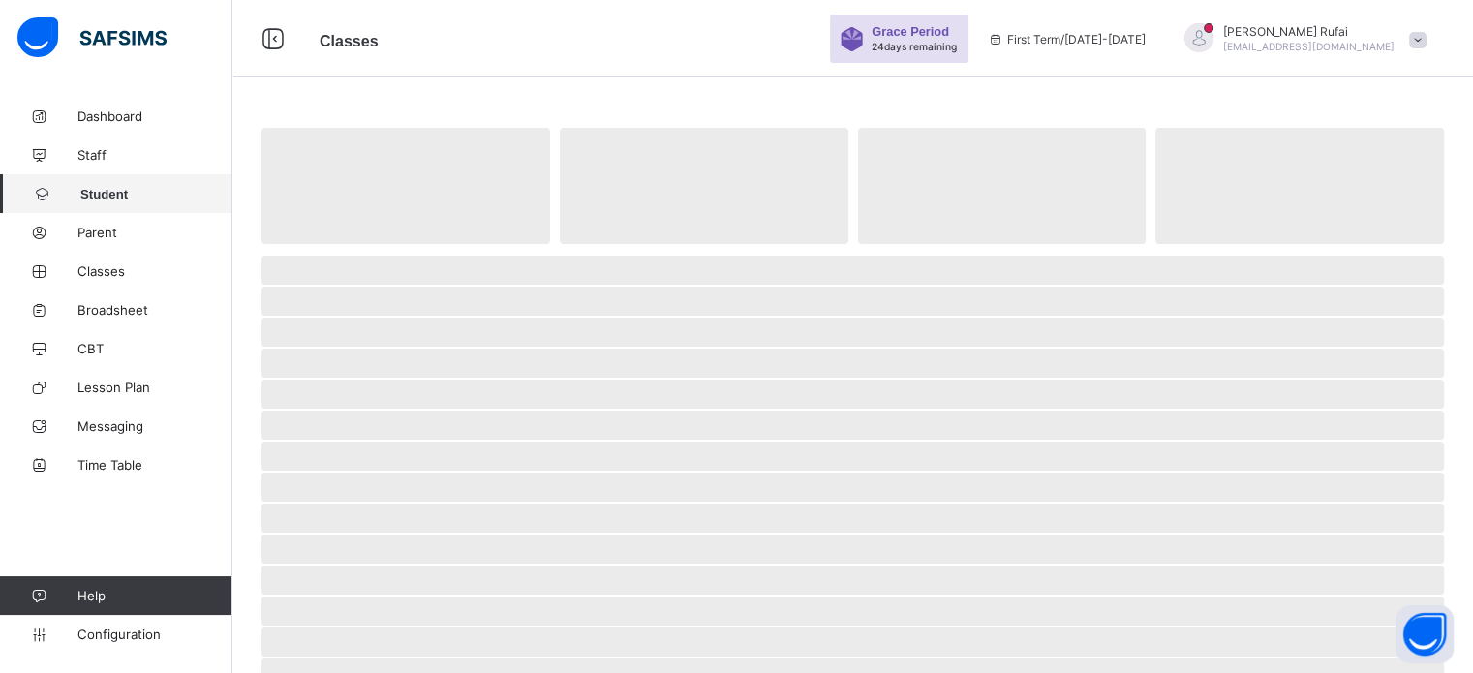
click at [87, 192] on span "Student" at bounding box center [156, 194] width 152 height 15
click at [87, 138] on link "Staff" at bounding box center [116, 155] width 232 height 39
click at [128, 105] on link "Dashboard" at bounding box center [116, 116] width 232 height 39
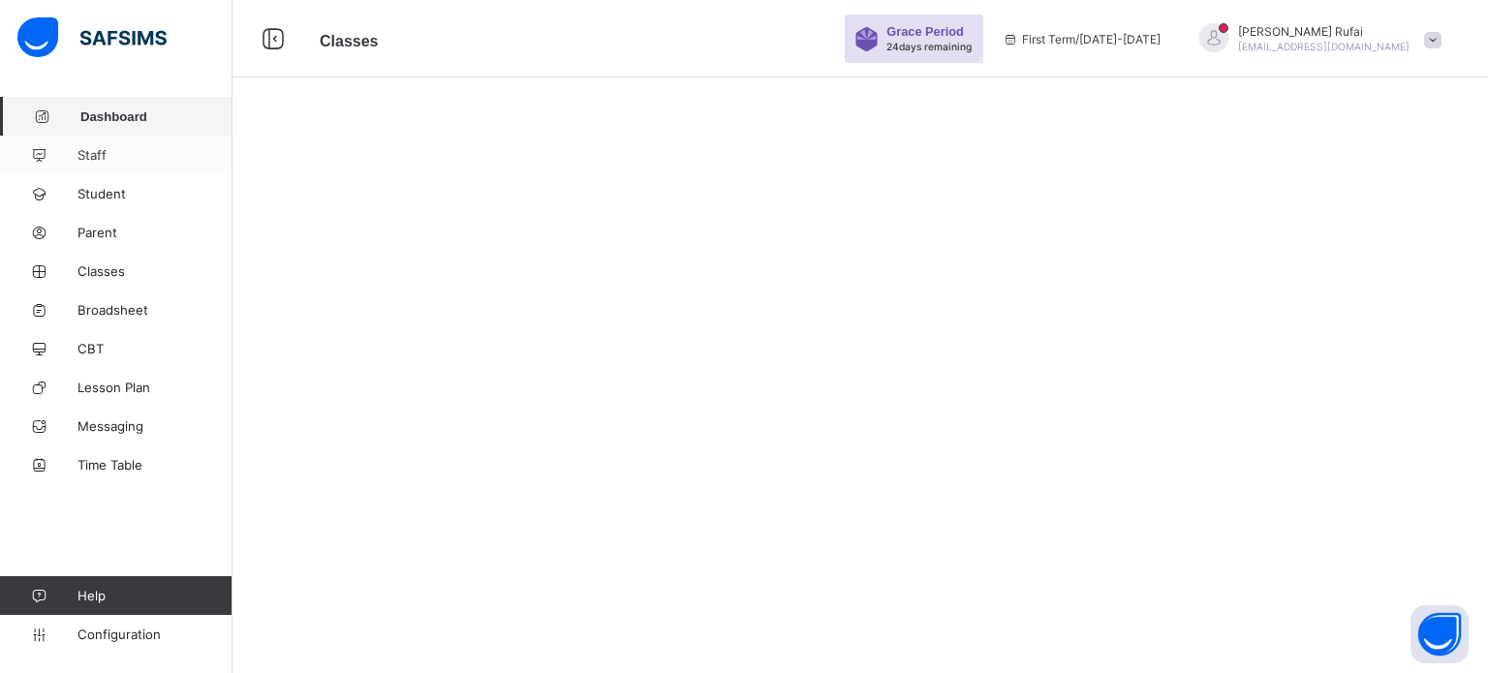
click at [108, 148] on span "Staff" at bounding box center [154, 154] width 155 height 15
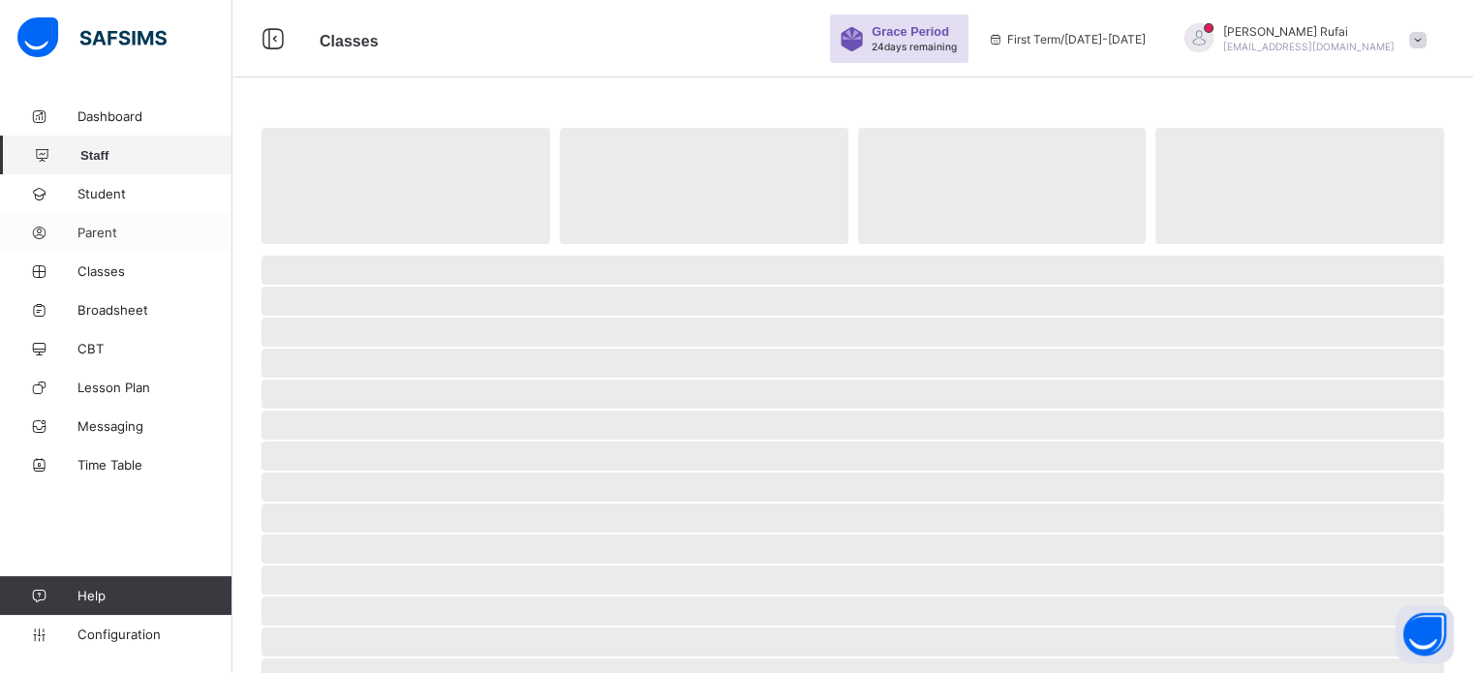
click at [133, 200] on span "Student" at bounding box center [154, 193] width 155 height 15
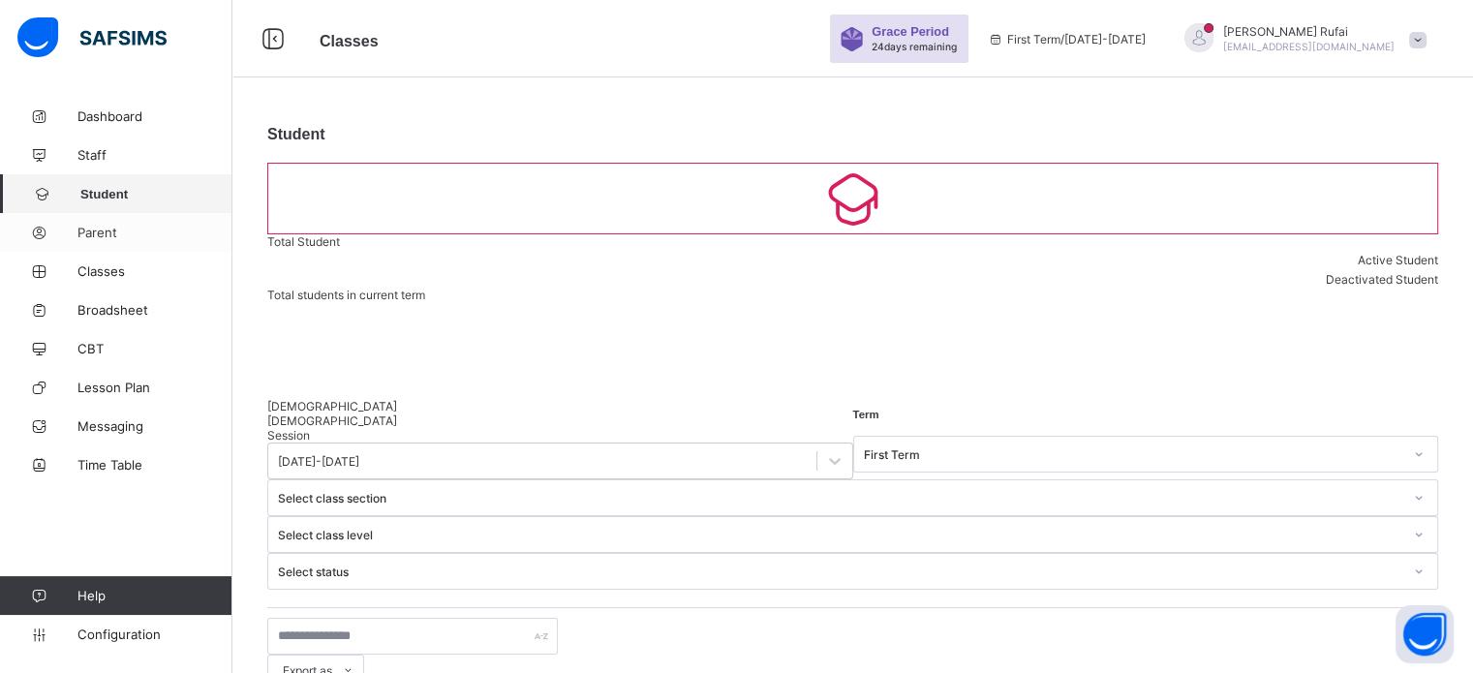
click at [112, 215] on link "Parent" at bounding box center [116, 232] width 232 height 39
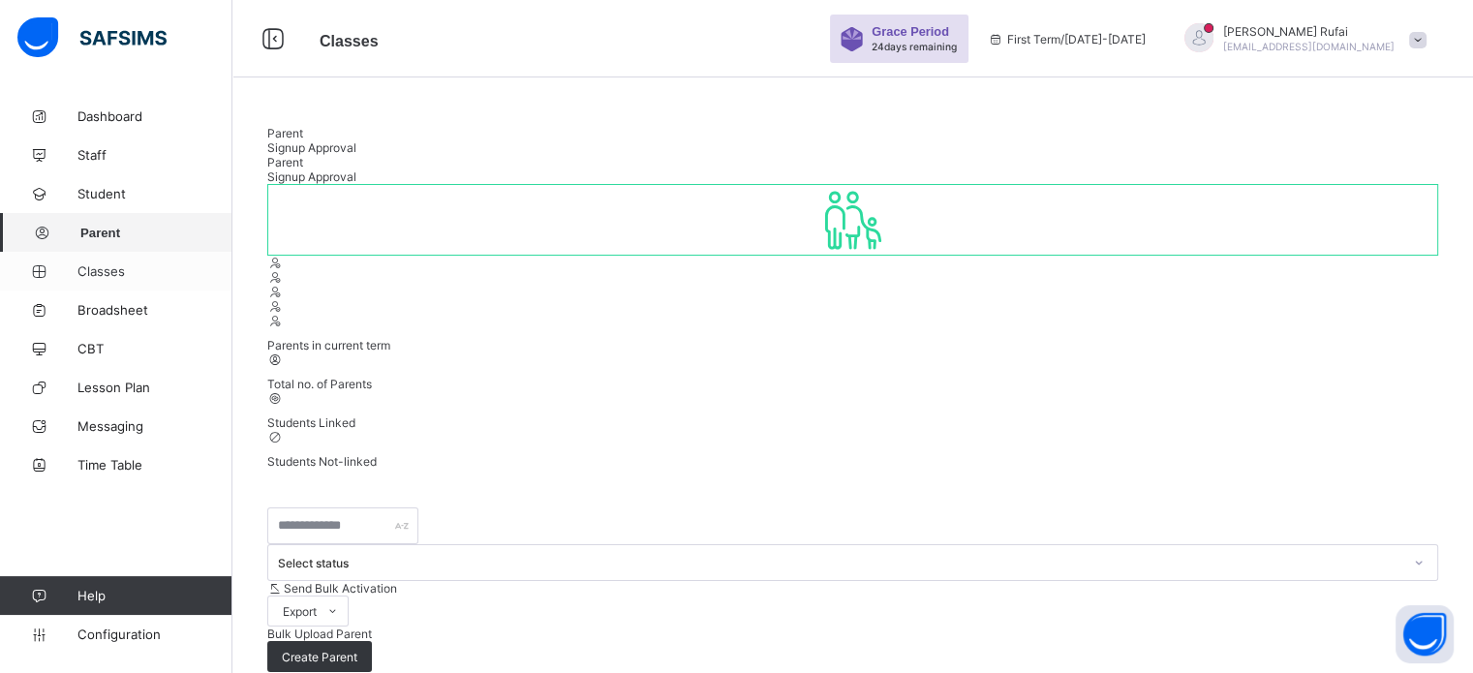
click at [108, 266] on span "Classes" at bounding box center [154, 270] width 155 height 15
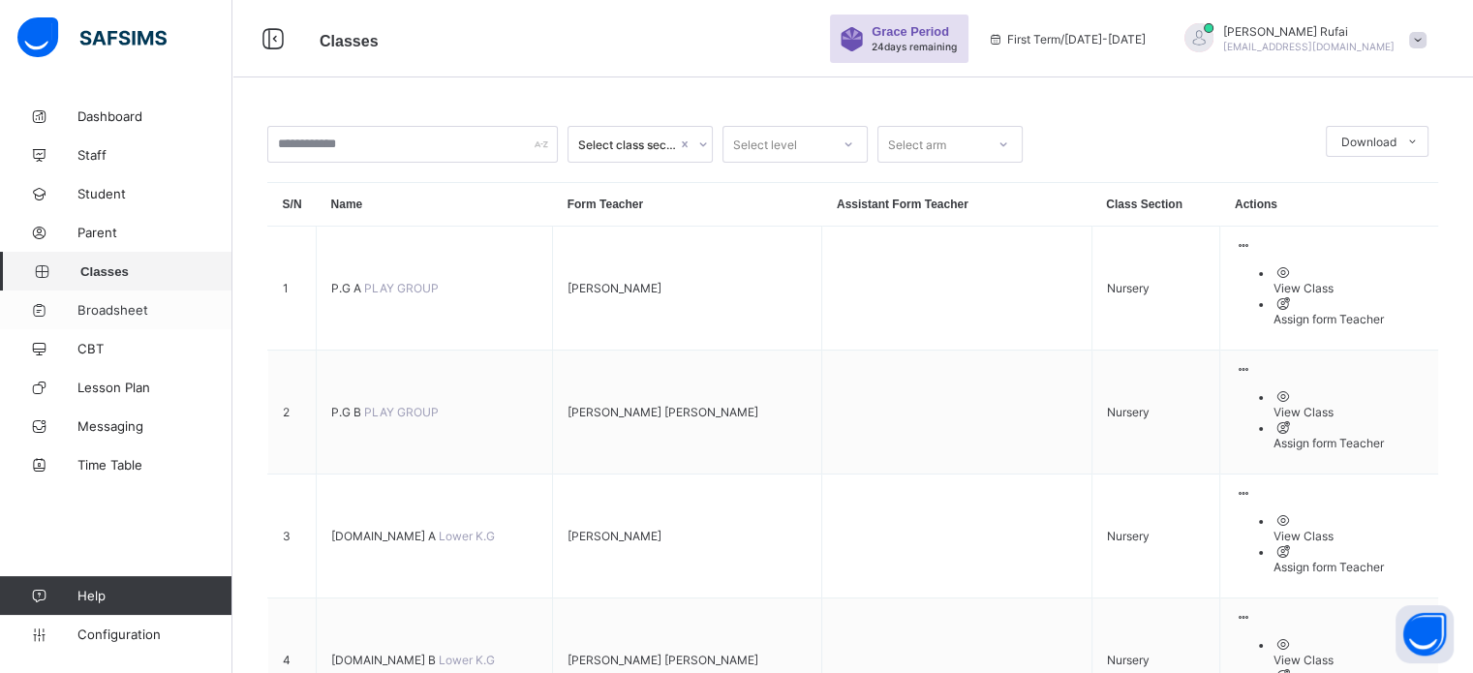
click at [120, 311] on span "Broadsheet" at bounding box center [154, 309] width 155 height 15
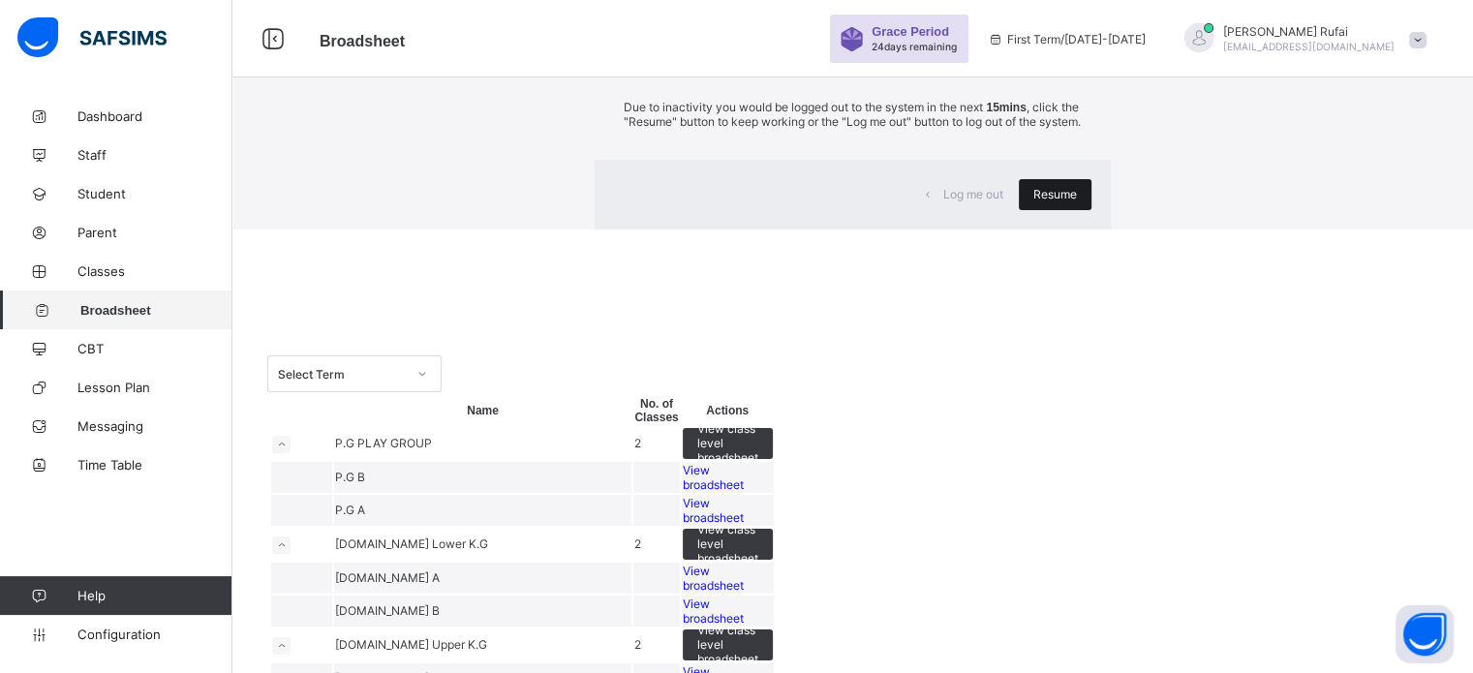
click at [1033, 201] on span "Resume" at bounding box center [1055, 194] width 44 height 15
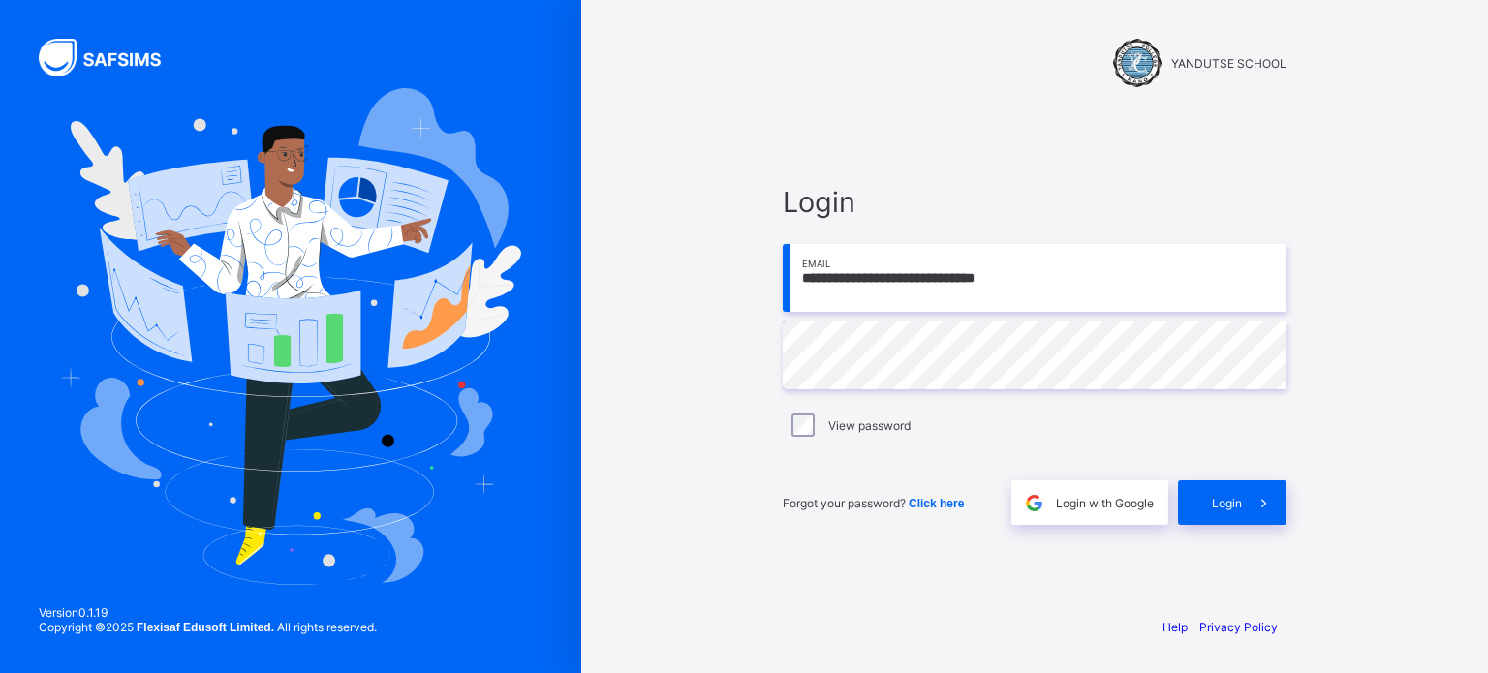
click at [1225, 500] on span "Login" at bounding box center [1227, 503] width 30 height 15
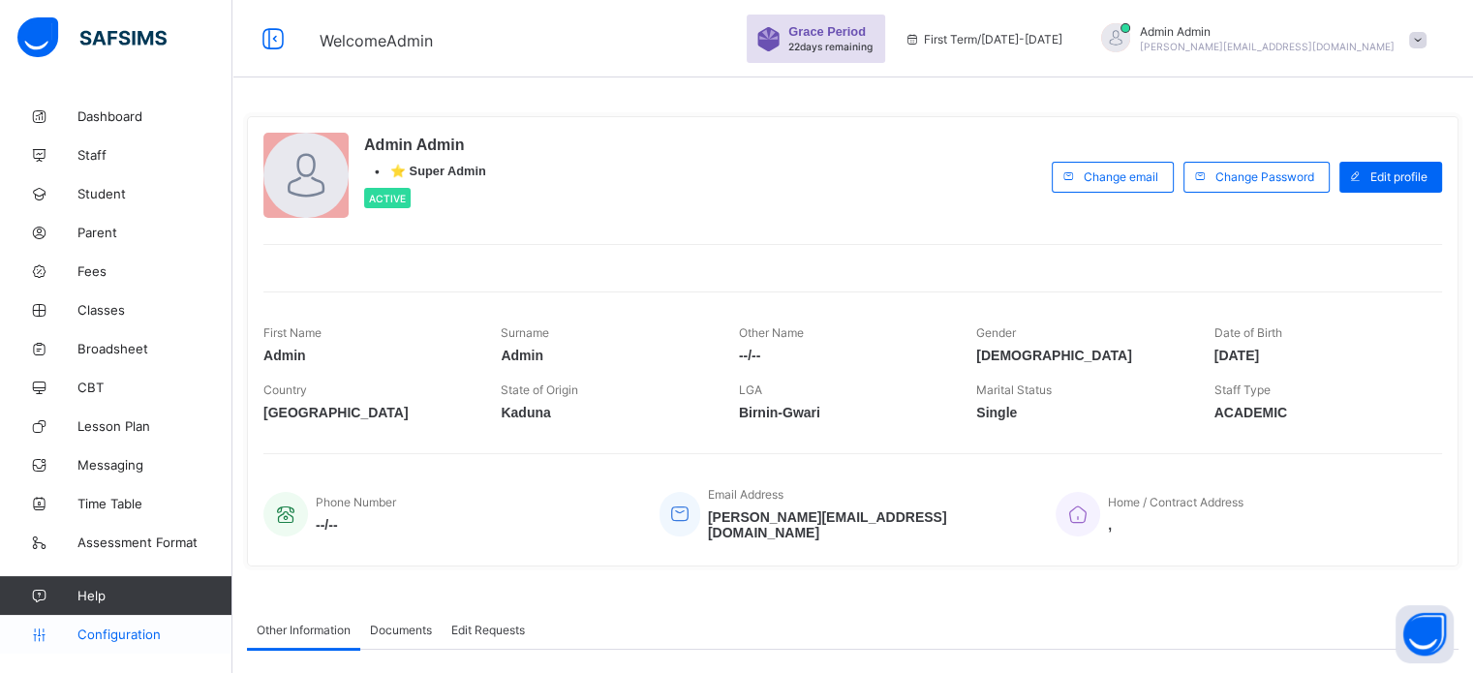
click at [125, 638] on span "Configuration" at bounding box center [154, 634] width 154 height 15
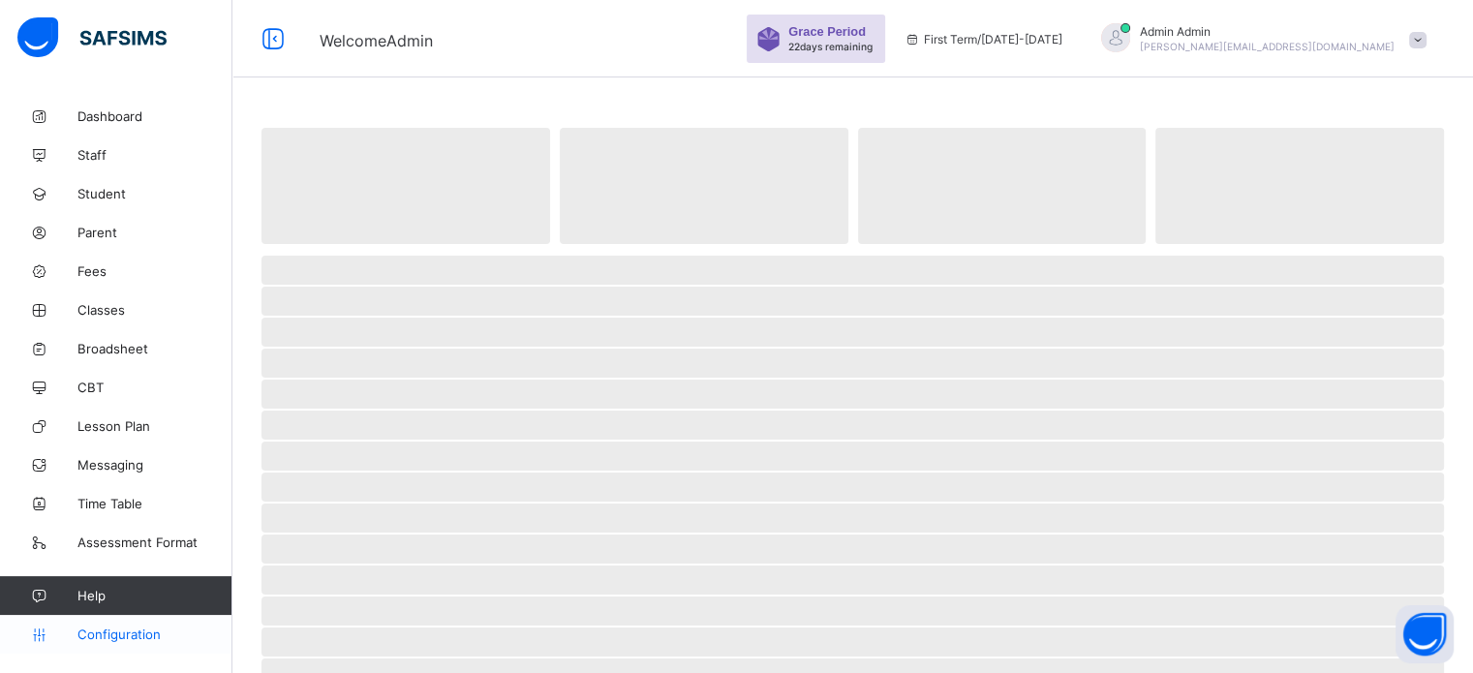
click at [125, 638] on span "Configuration" at bounding box center [154, 634] width 154 height 15
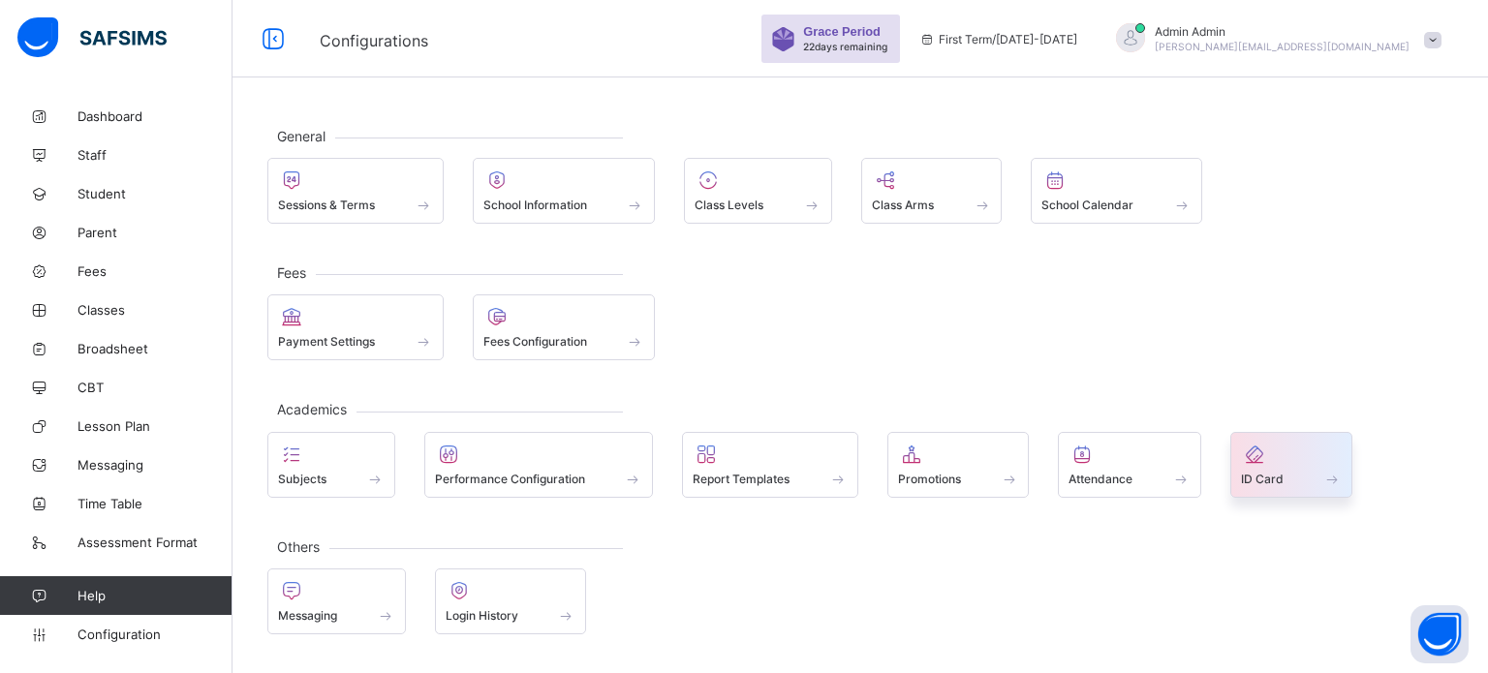
click at [1271, 472] on span "ID Card" at bounding box center [1262, 479] width 43 height 15
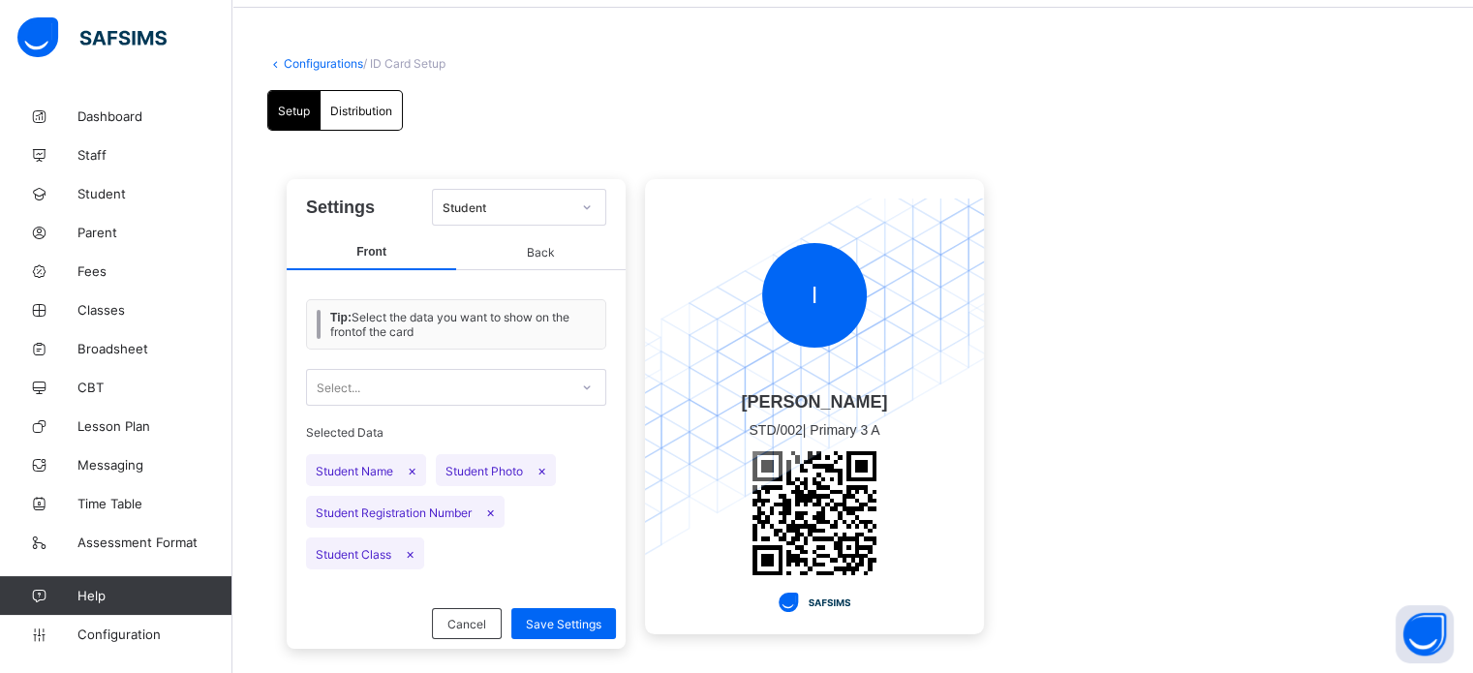
scroll to position [104, 0]
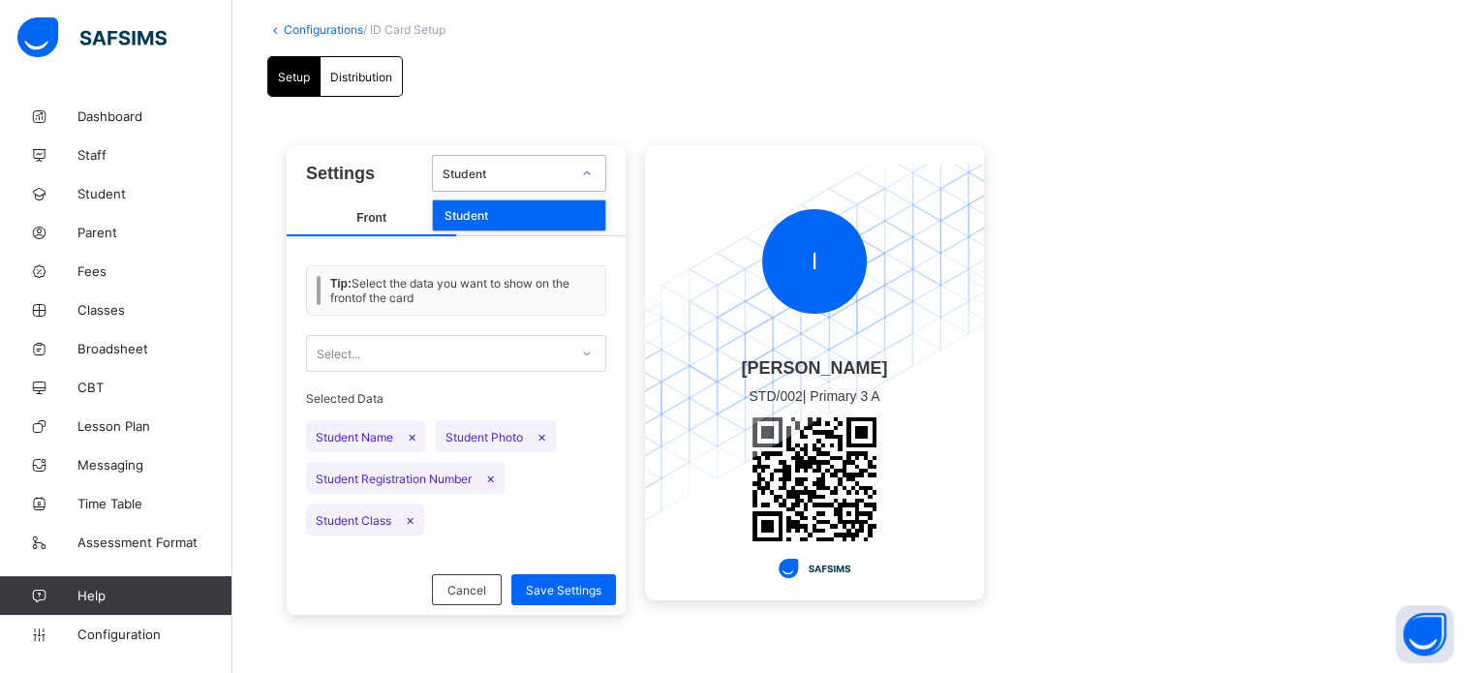
click at [535, 178] on div "Student" at bounding box center [507, 174] width 128 height 15
